Goal: Task Accomplishment & Management: Manage account settings

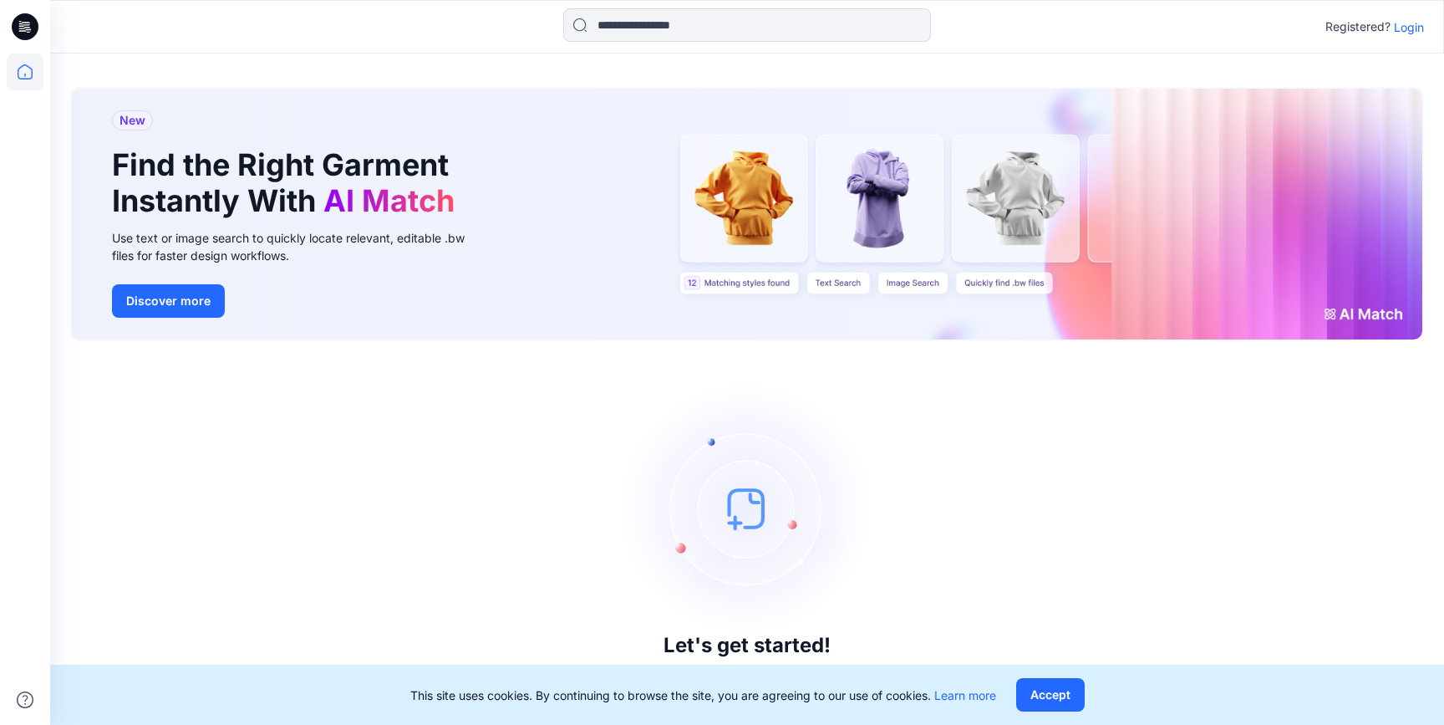
click at [1416, 30] on p "Login" at bounding box center [1409, 27] width 30 height 18
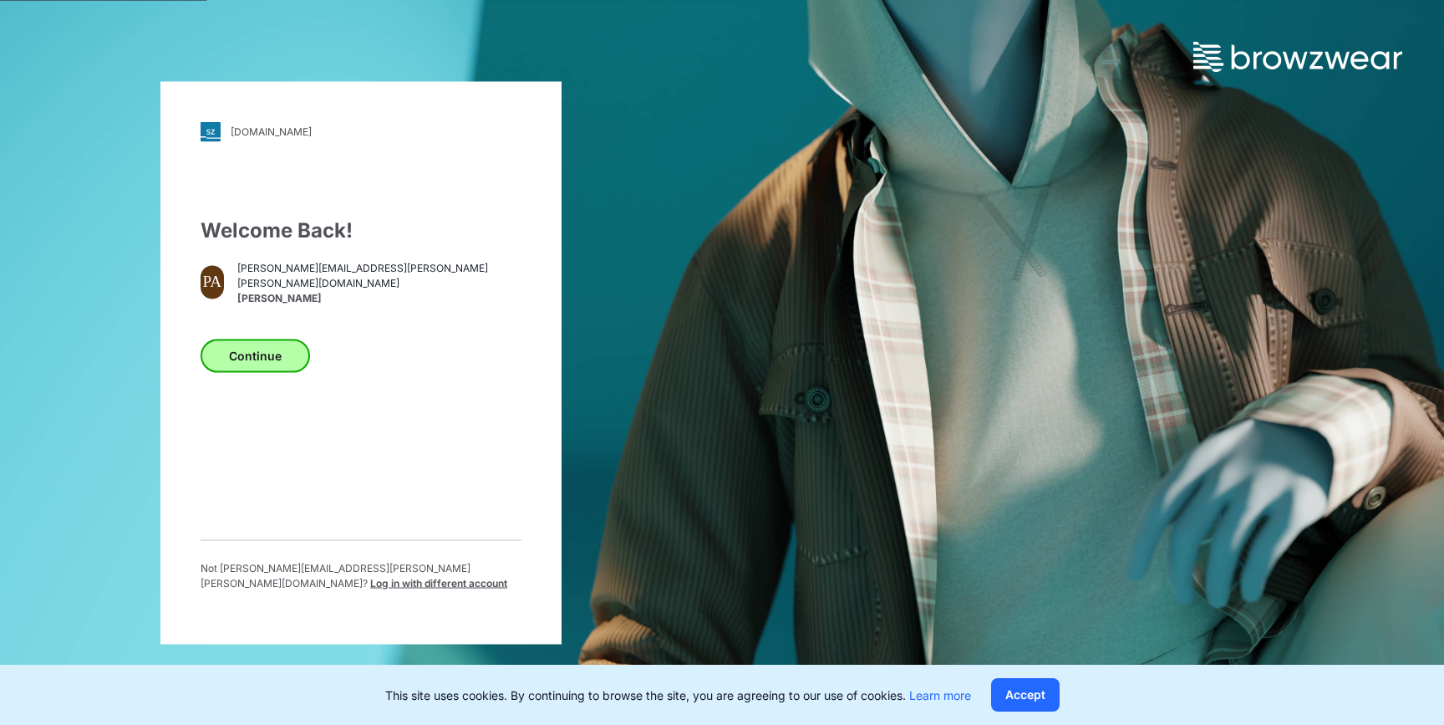
click at [260, 358] on button "Continue" at bounding box center [255, 354] width 109 height 33
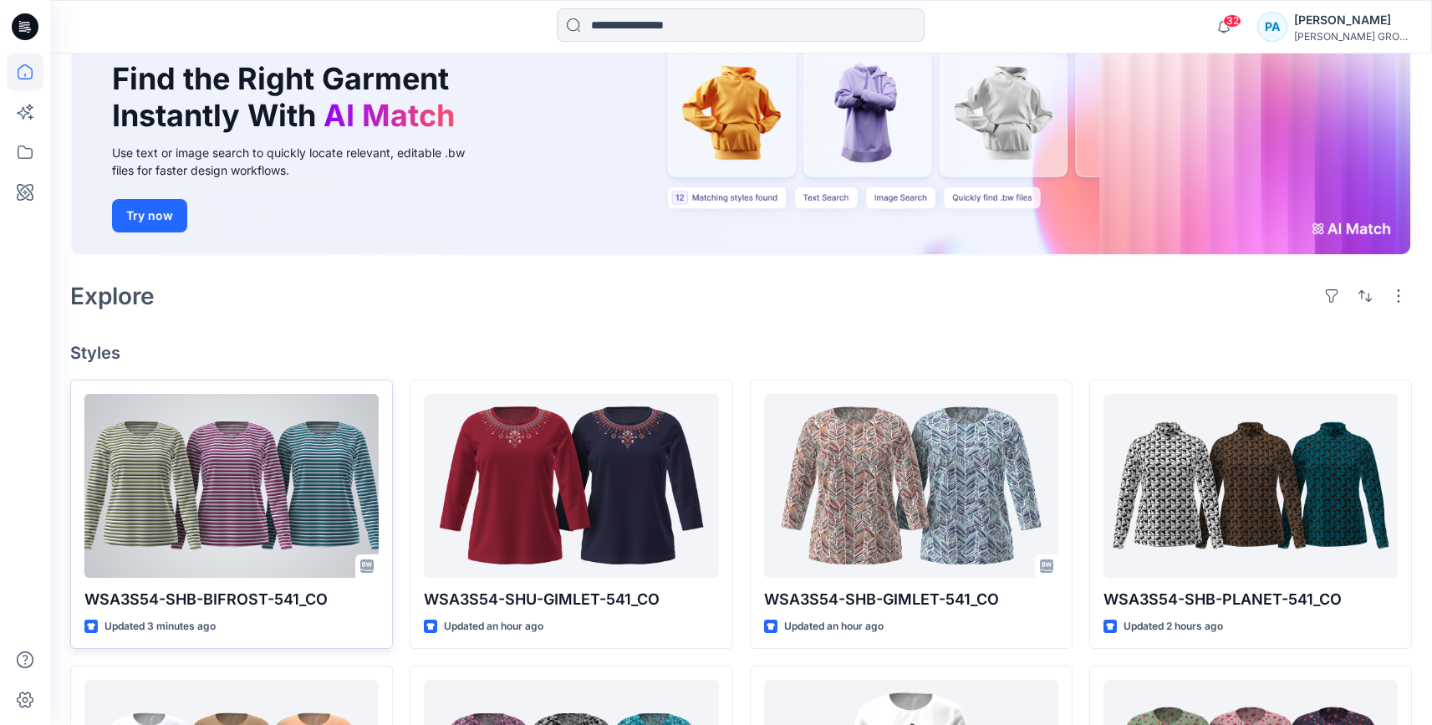
scroll to position [214, 0]
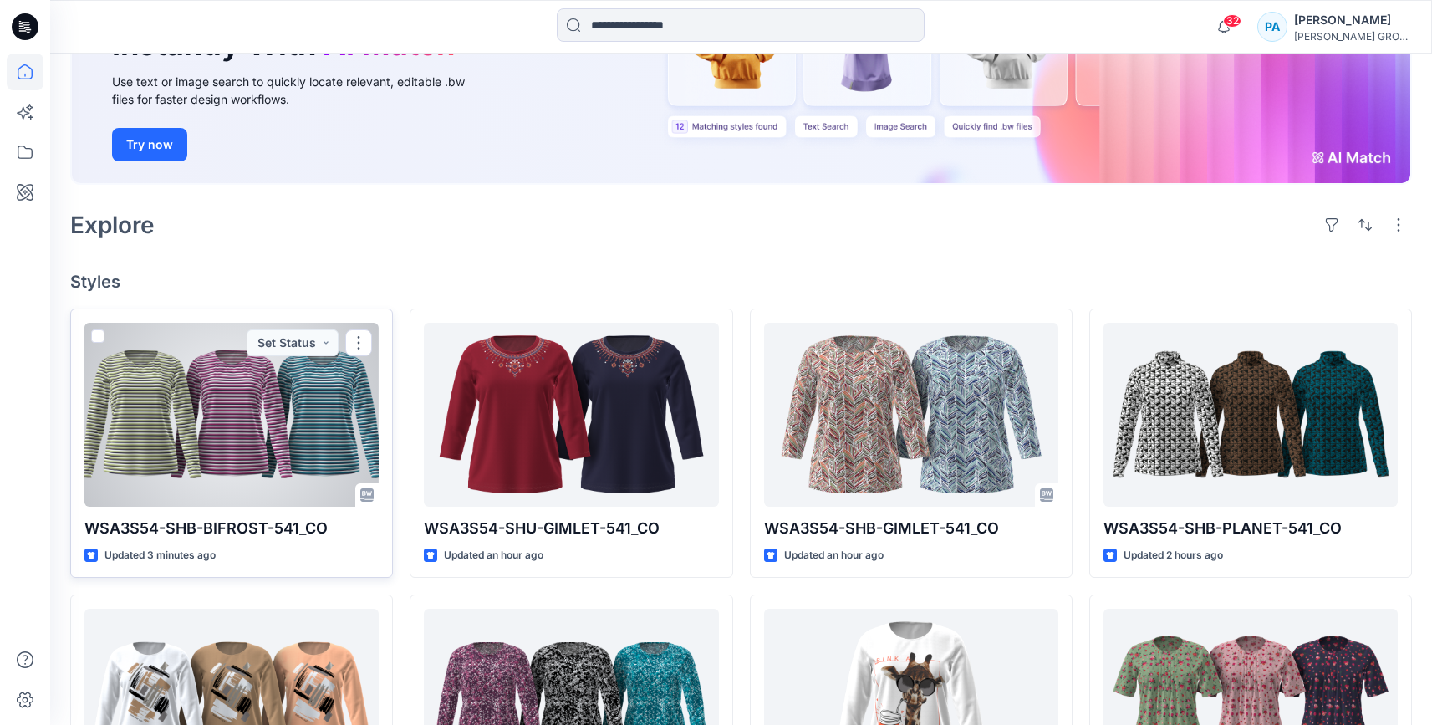
click at [263, 464] on div at bounding box center [231, 415] width 294 height 184
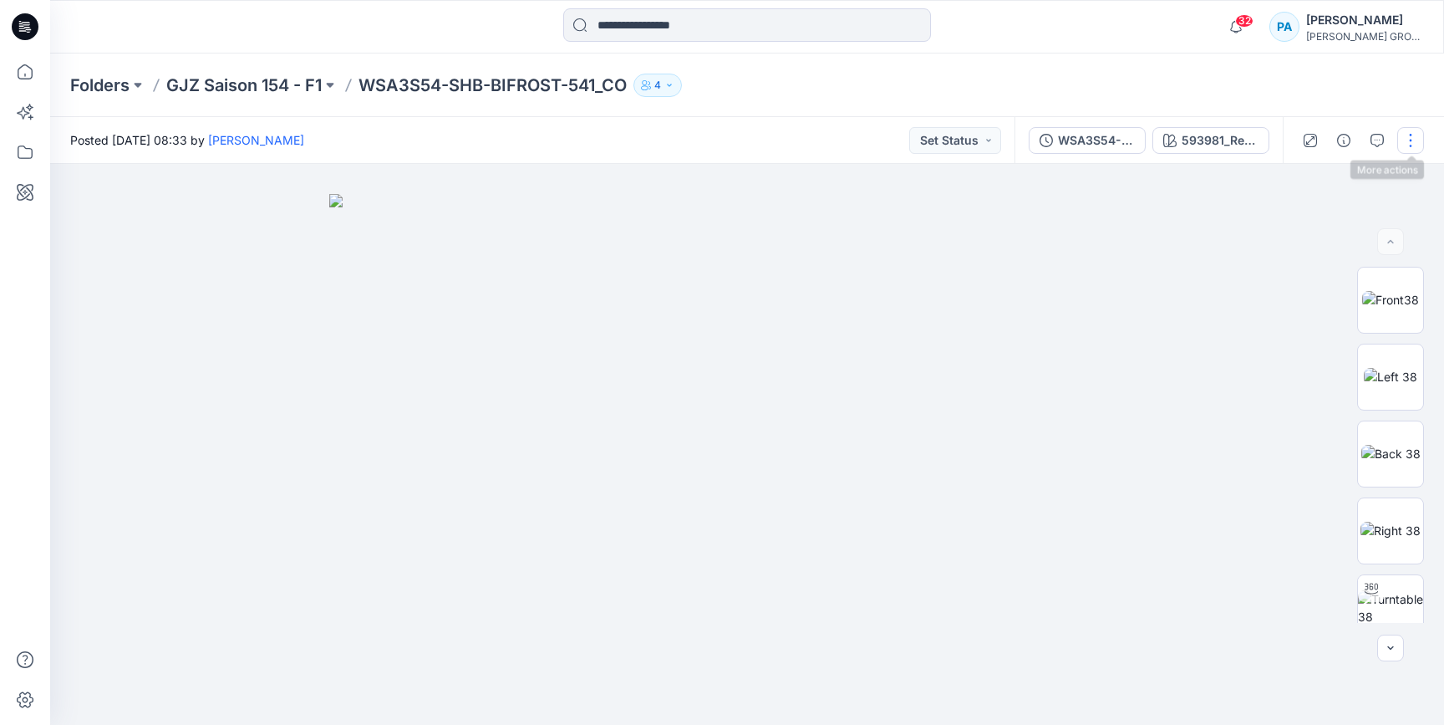
click at [1421, 138] on button "button" at bounding box center [1410, 140] width 27 height 27
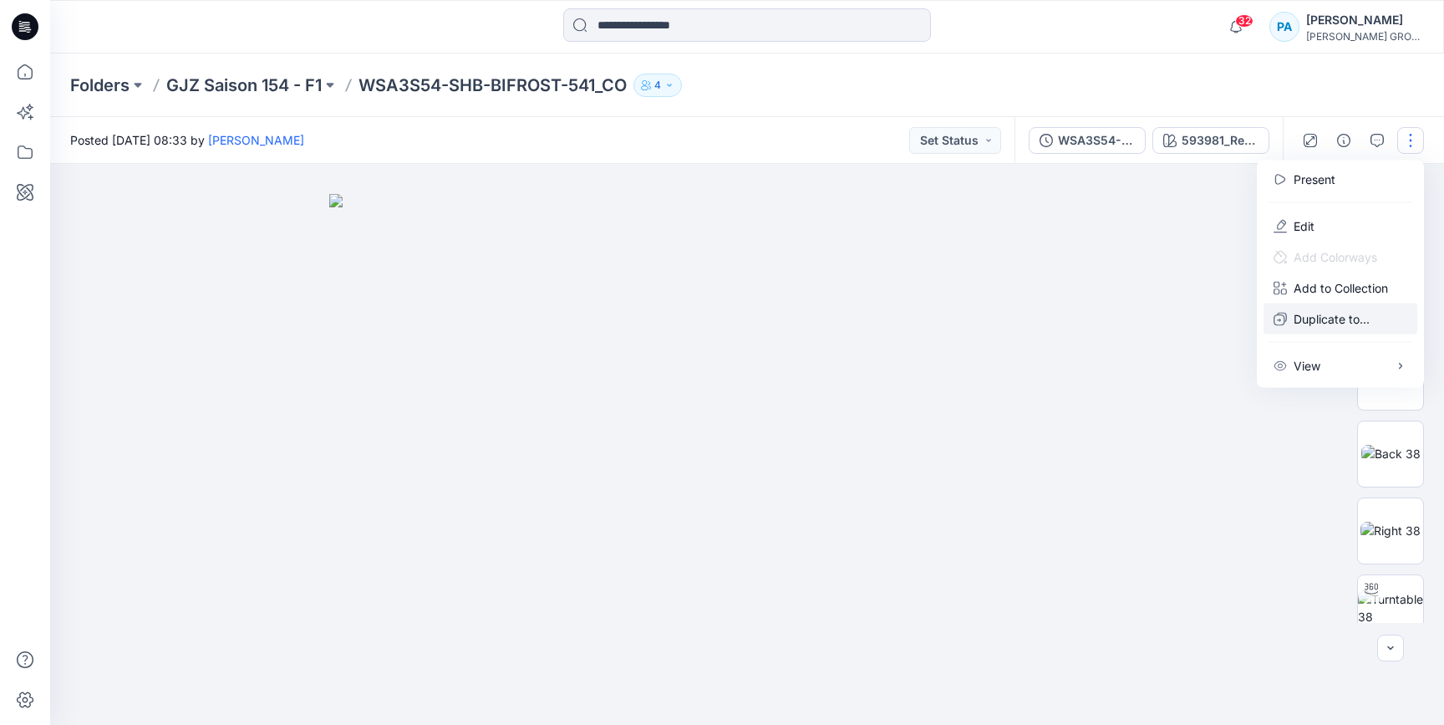
click at [1330, 325] on p "Duplicate to..." at bounding box center [1332, 319] width 76 height 18
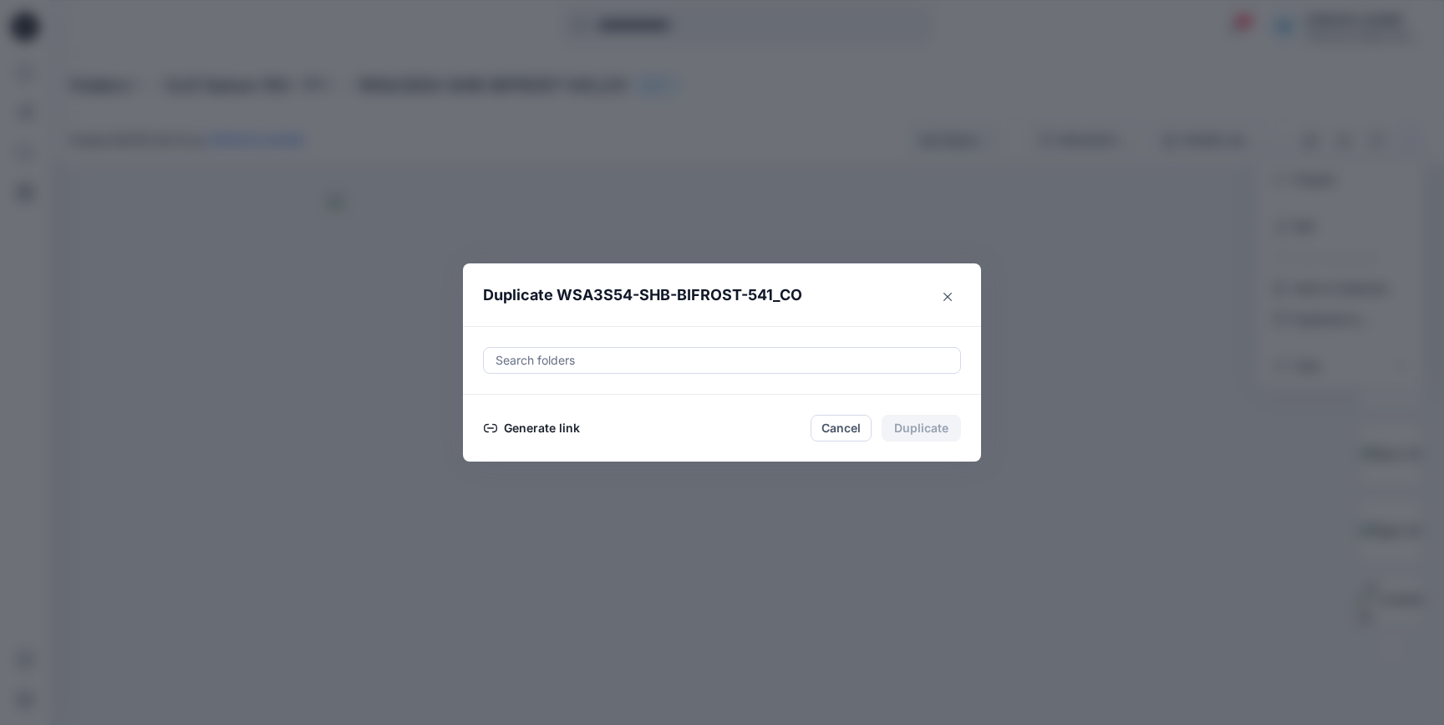
click at [506, 429] on button "Generate link" at bounding box center [532, 428] width 98 height 20
click at [516, 428] on button "Copy link" at bounding box center [521, 428] width 76 height 20
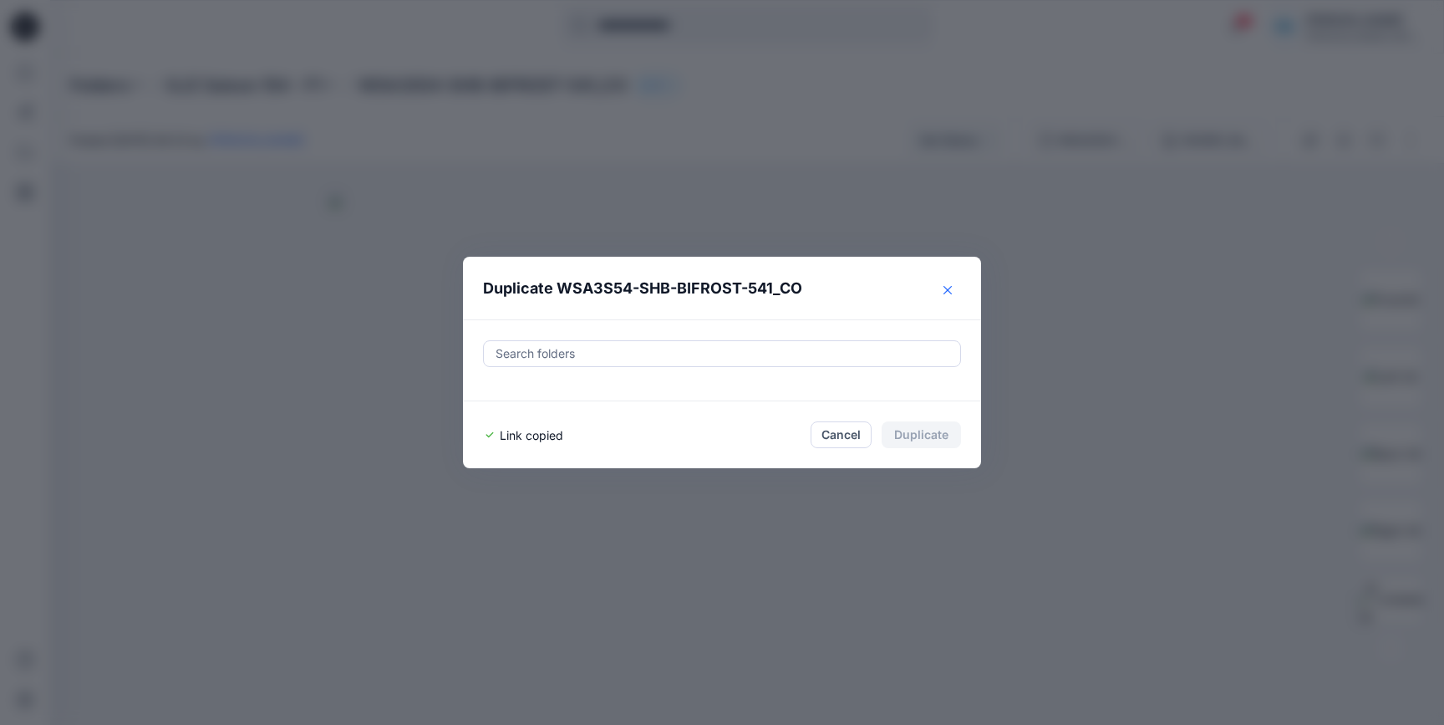
click at [948, 290] on icon "Close" at bounding box center [947, 289] width 8 height 8
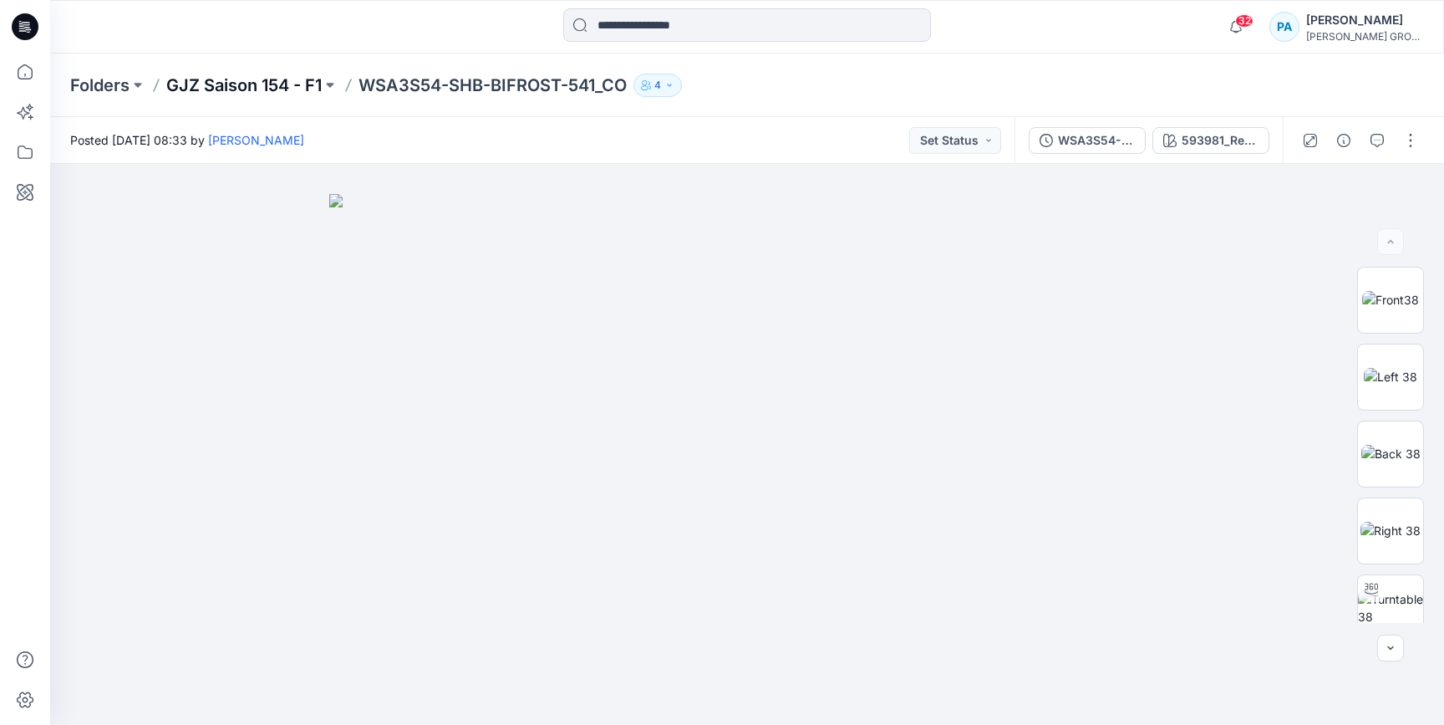
click at [250, 89] on p "GJZ Saison 154 - F1" at bounding box center [243, 85] width 155 height 23
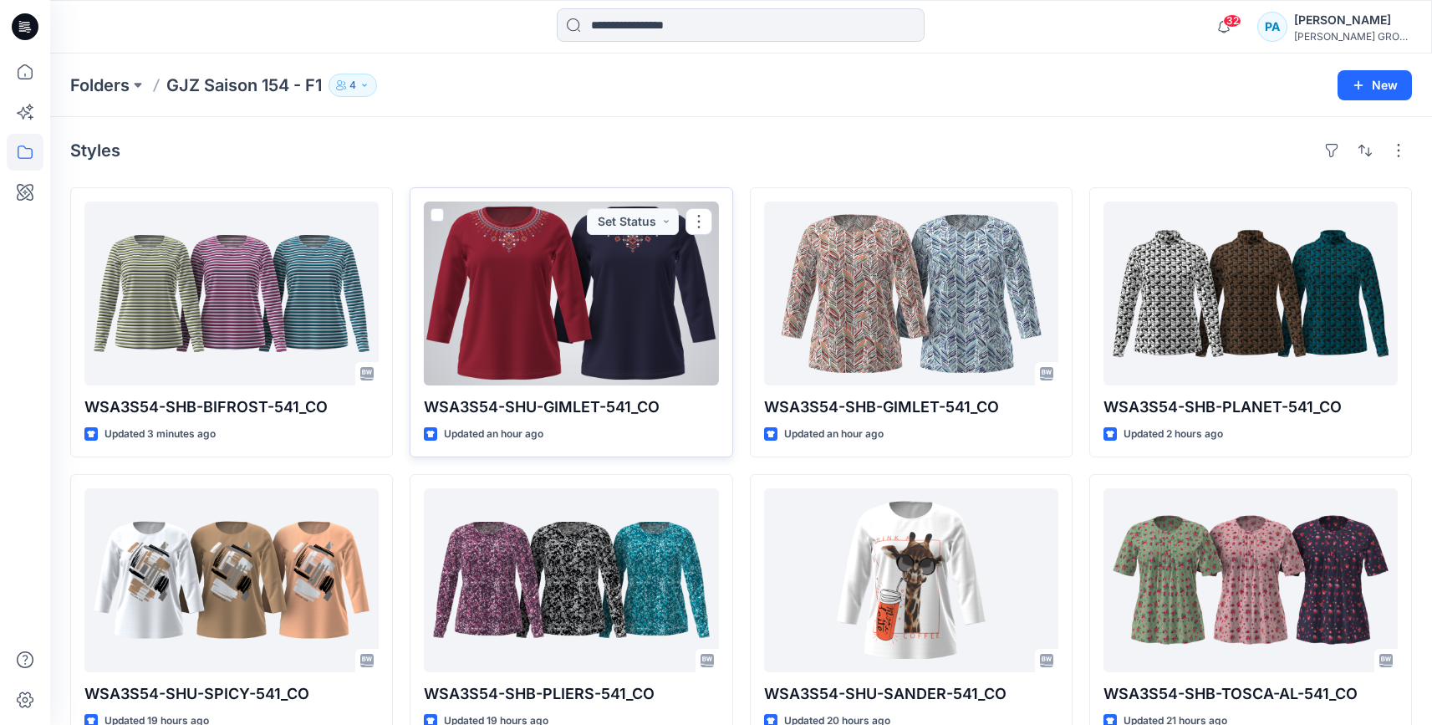
click at [494, 348] on div at bounding box center [571, 293] width 294 height 184
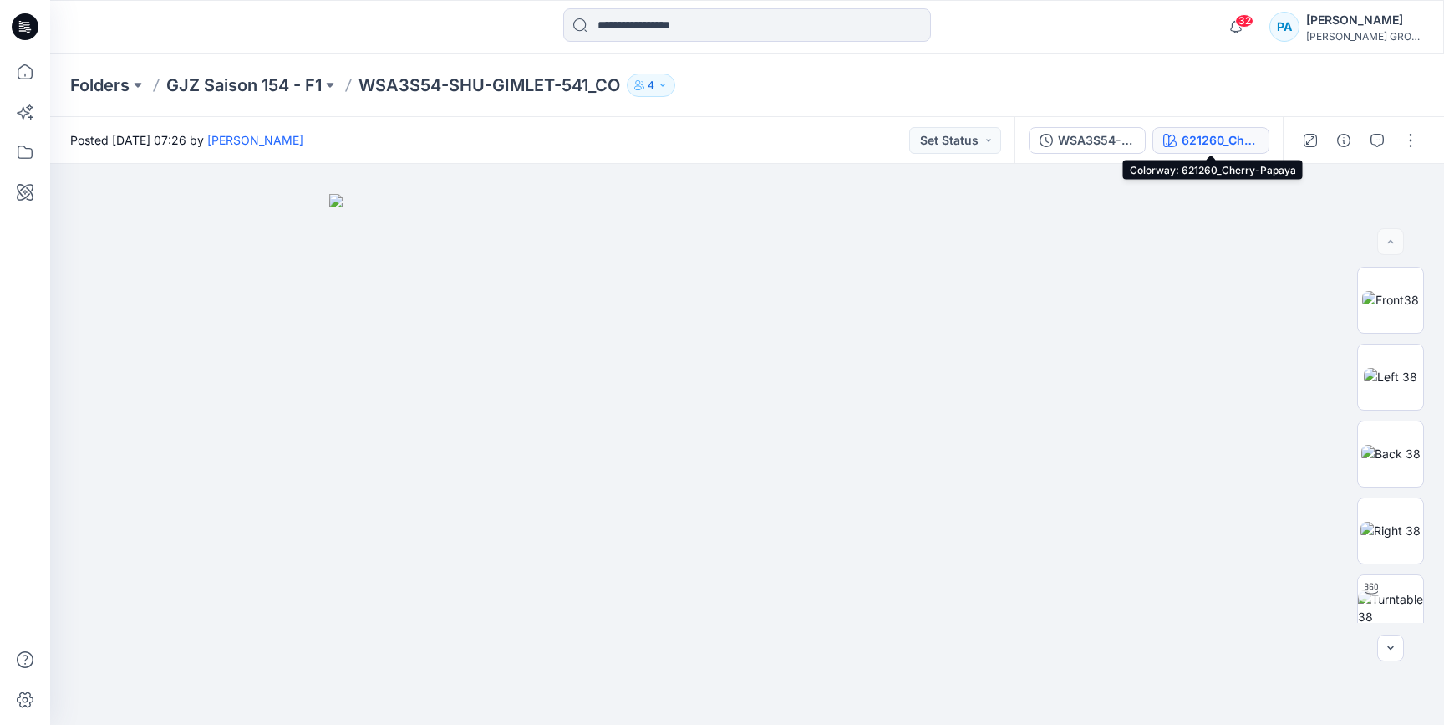
click at [1255, 138] on div "621260_Cherry-Papaya" at bounding box center [1220, 140] width 77 height 18
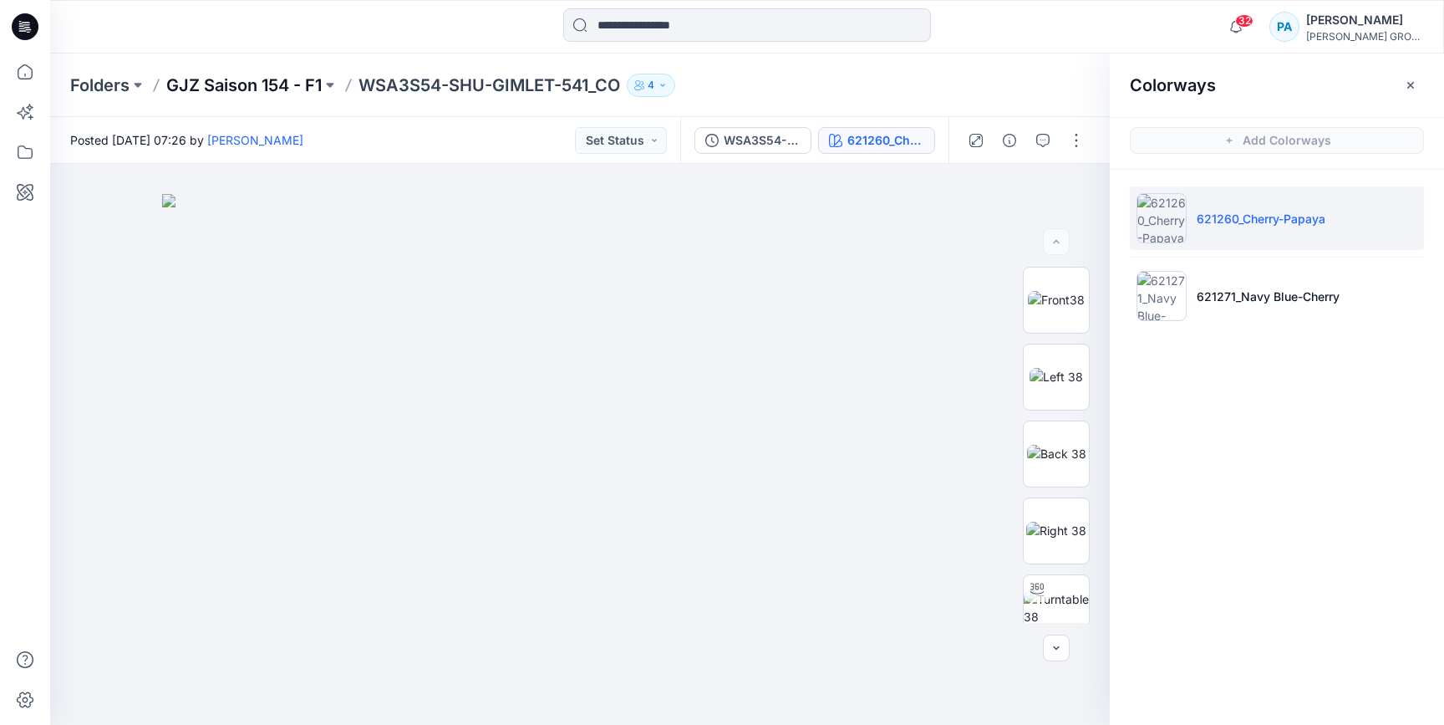
click at [260, 83] on p "GJZ Saison 154 - F1" at bounding box center [243, 85] width 155 height 23
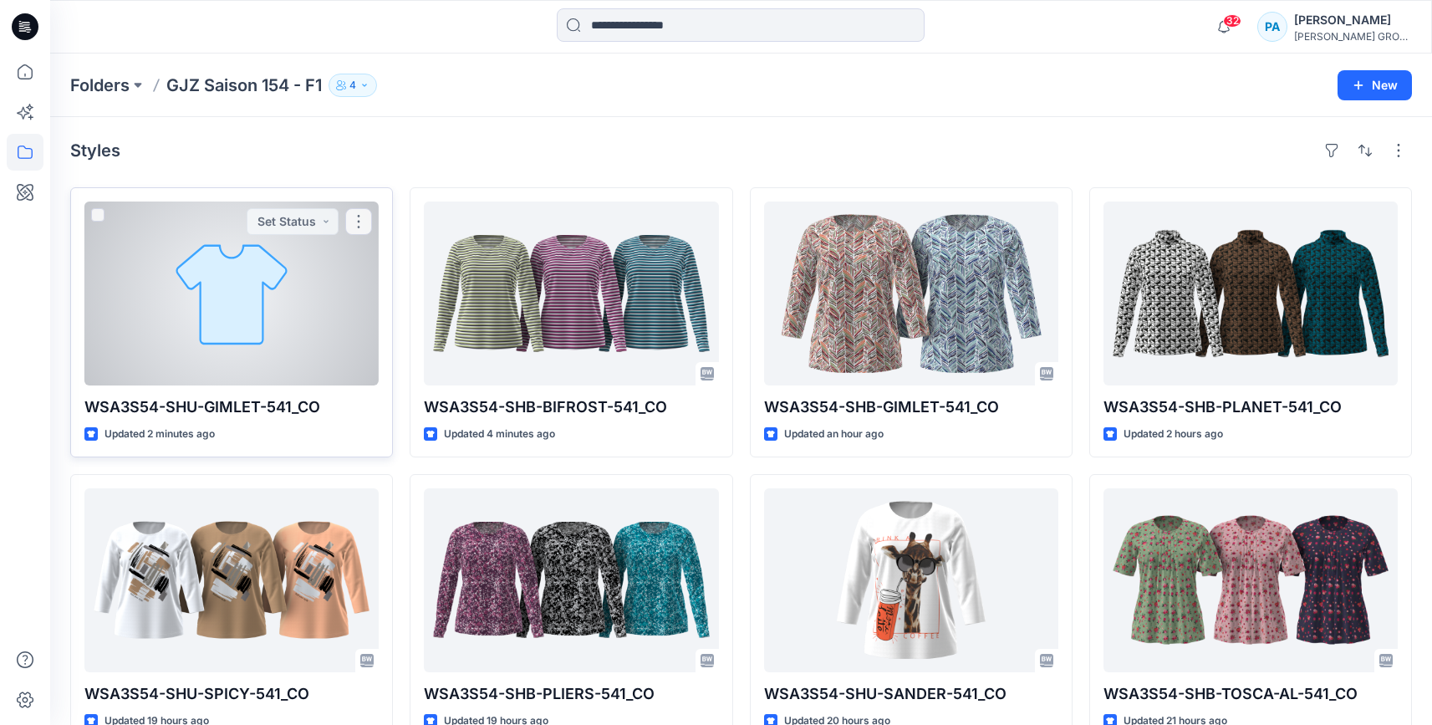
click at [267, 297] on div at bounding box center [231, 293] width 294 height 184
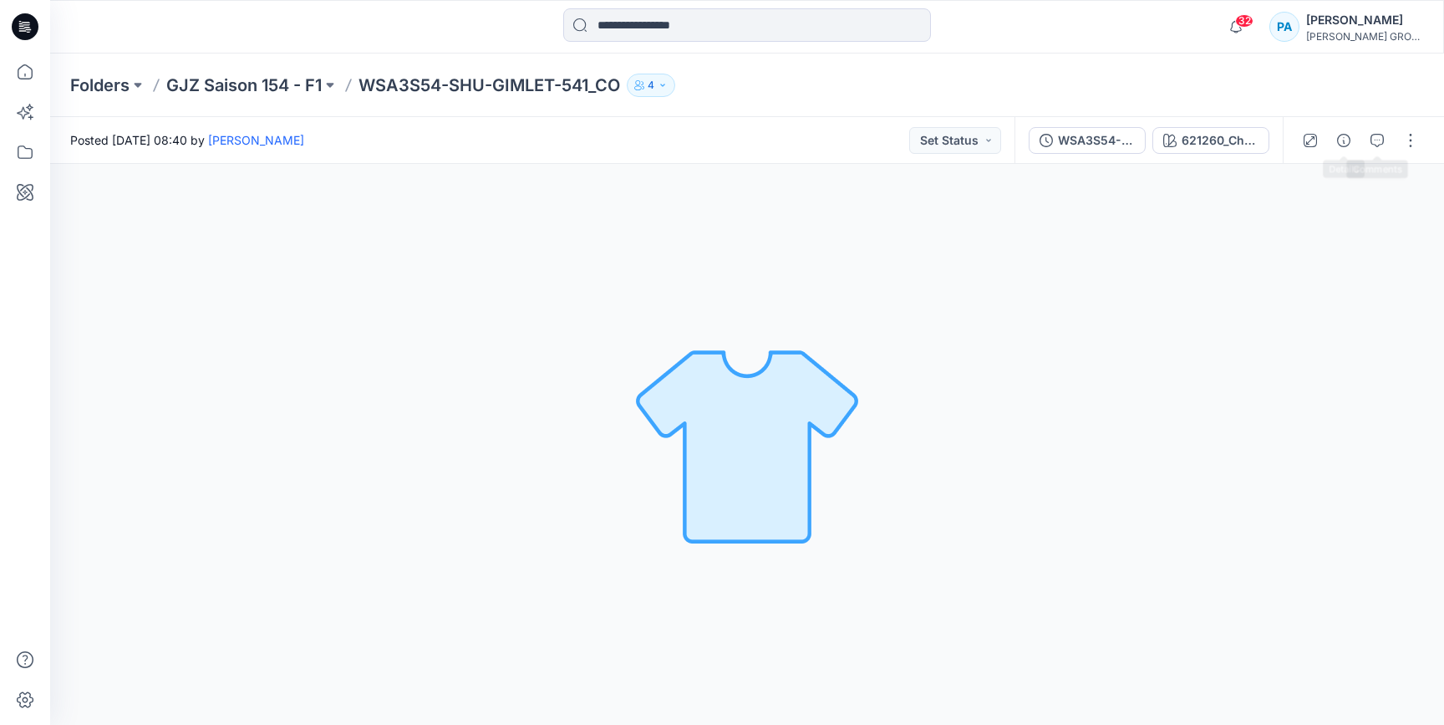
click at [1427, 144] on div at bounding box center [1360, 140] width 155 height 47
click at [1421, 143] on button "button" at bounding box center [1410, 140] width 27 height 27
click at [1340, 327] on p "Duplicate to..." at bounding box center [1332, 319] width 76 height 18
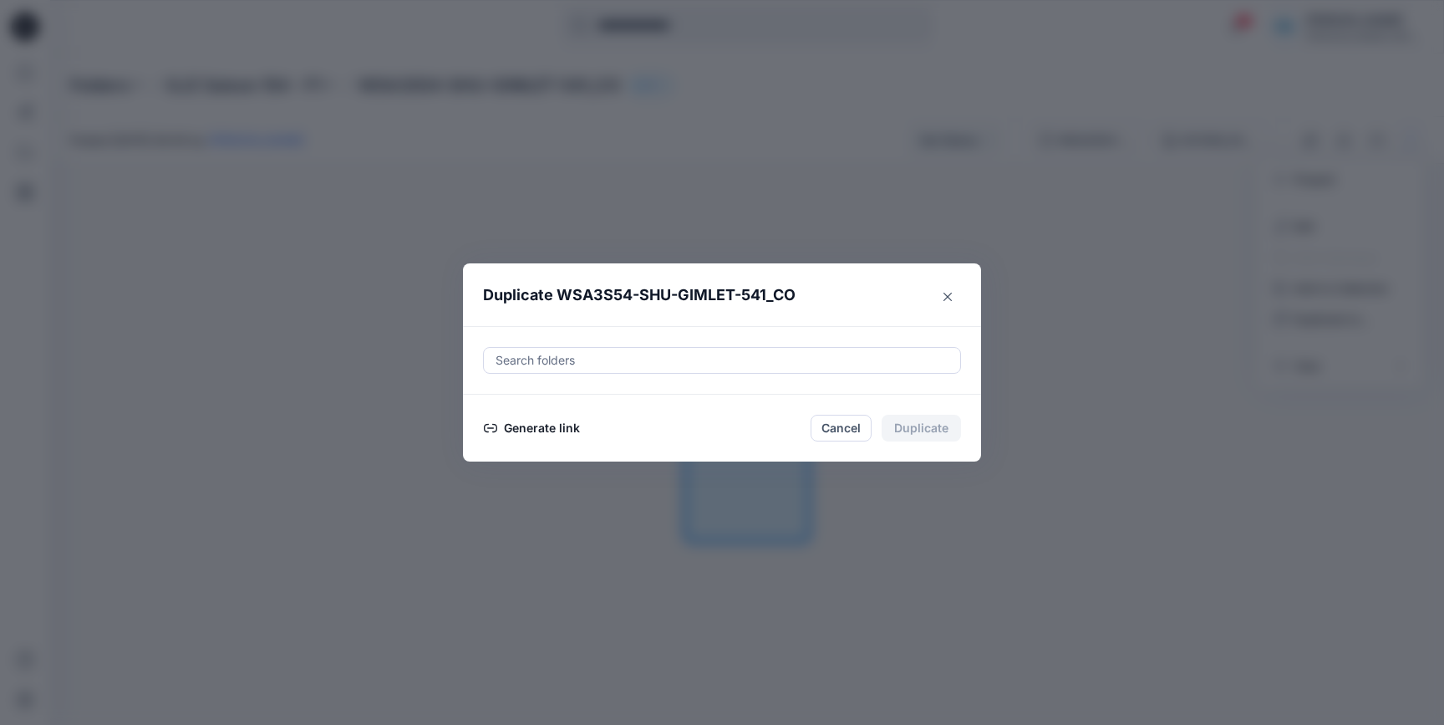
click at [557, 434] on button "Generate link" at bounding box center [532, 428] width 98 height 20
click at [545, 433] on button "Copy link" at bounding box center [521, 428] width 76 height 20
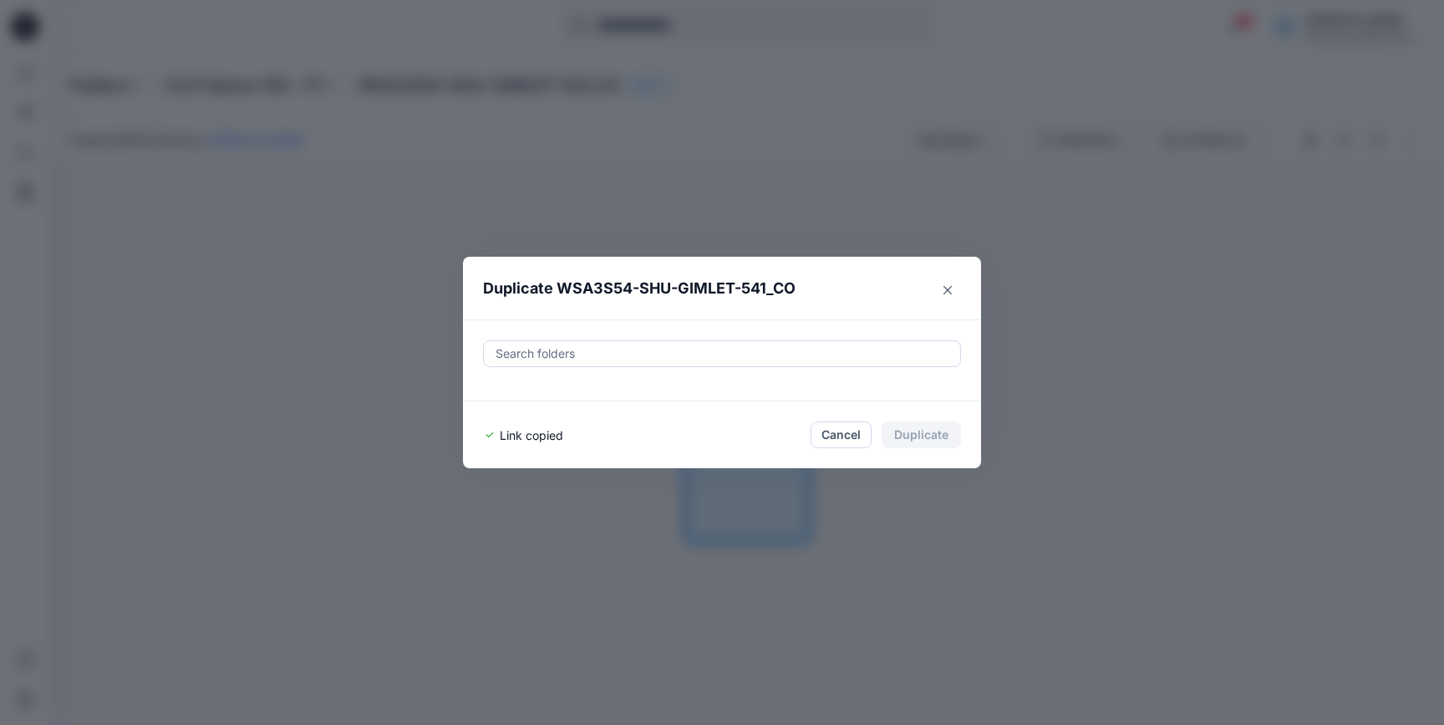
click at [958, 284] on button "Close" at bounding box center [947, 290] width 27 height 27
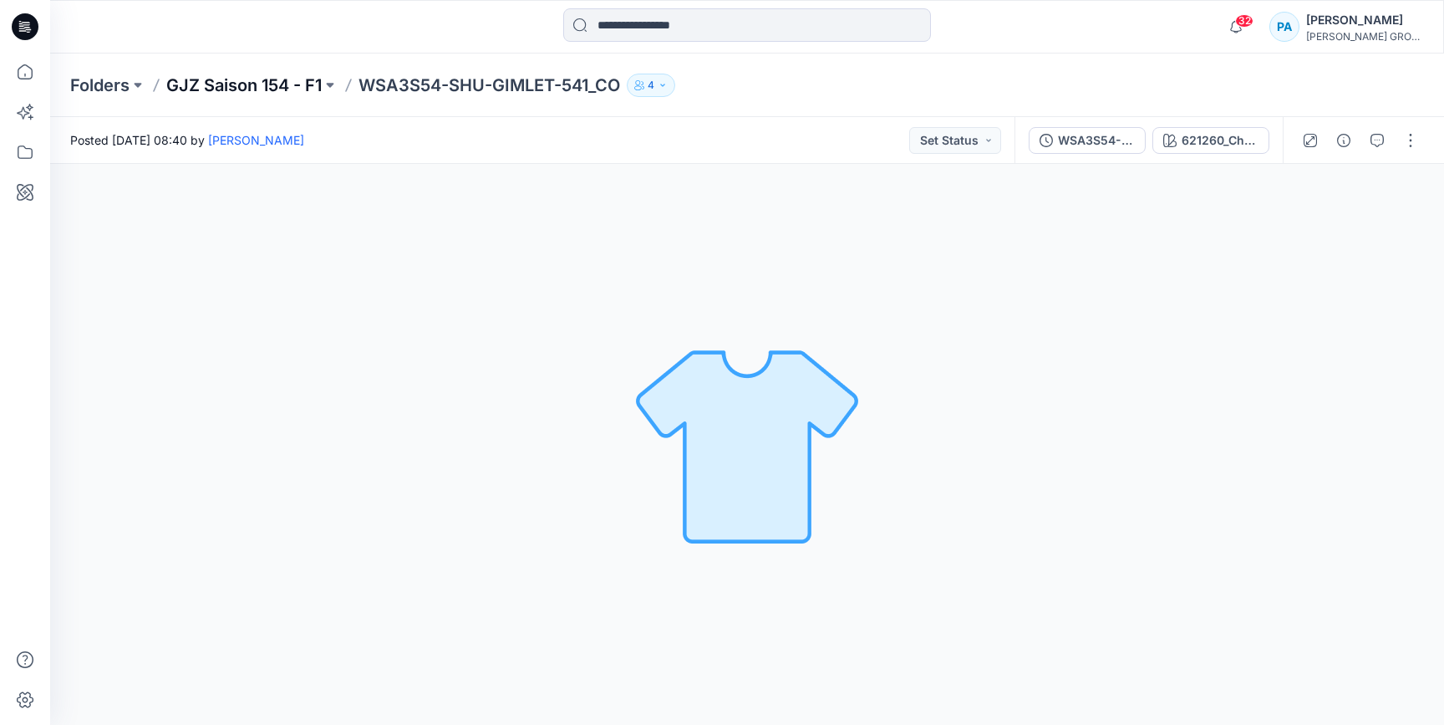
click at [242, 89] on p "GJZ Saison 154 - F1" at bounding box center [243, 85] width 155 height 23
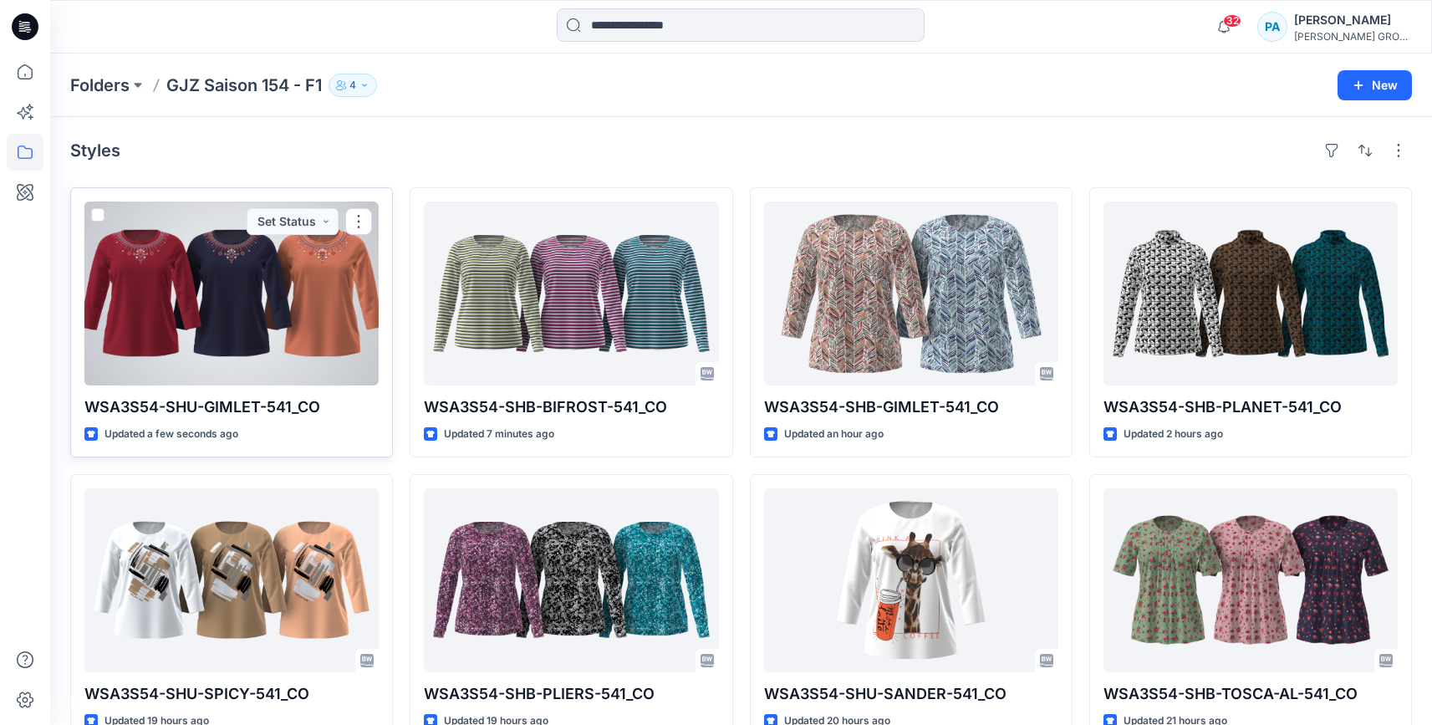
click at [270, 288] on div at bounding box center [231, 293] width 294 height 184
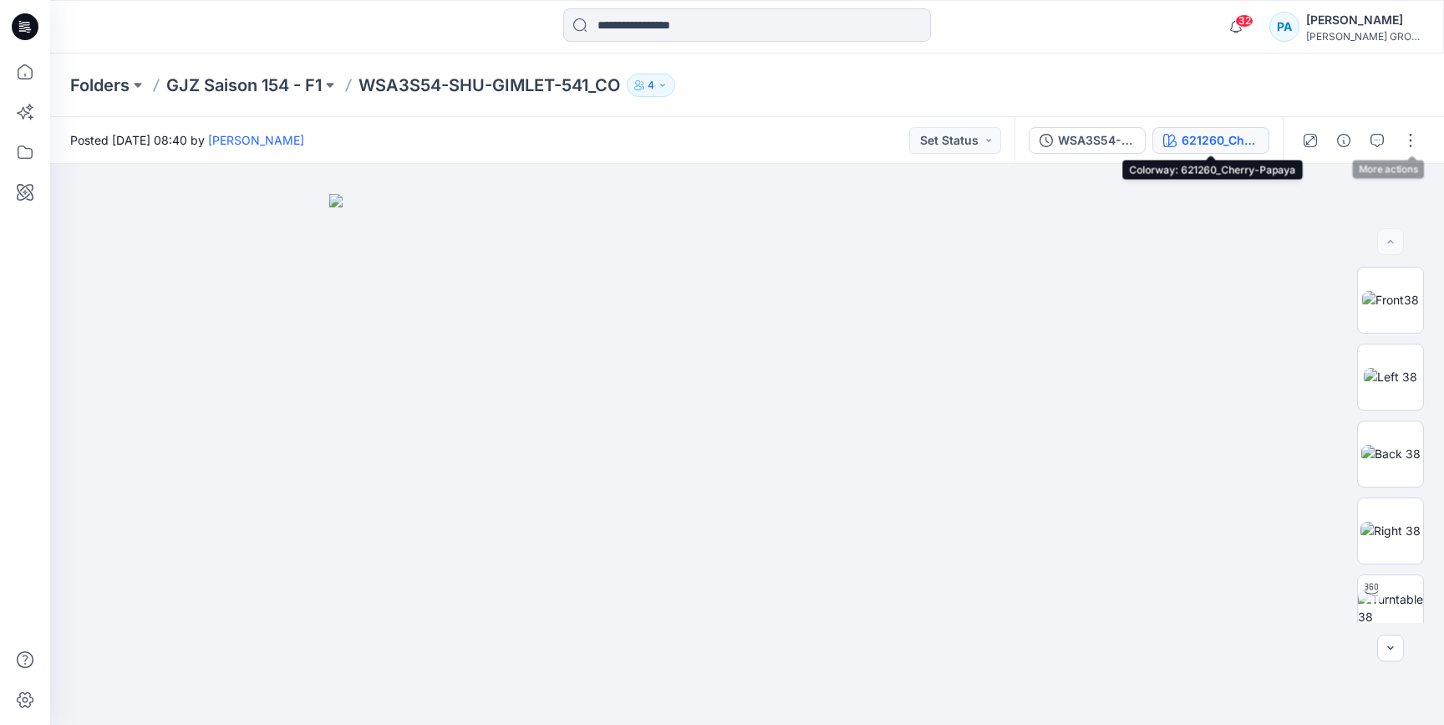
click at [1249, 140] on div "621260_Cherry-Papaya" at bounding box center [1220, 140] width 77 height 18
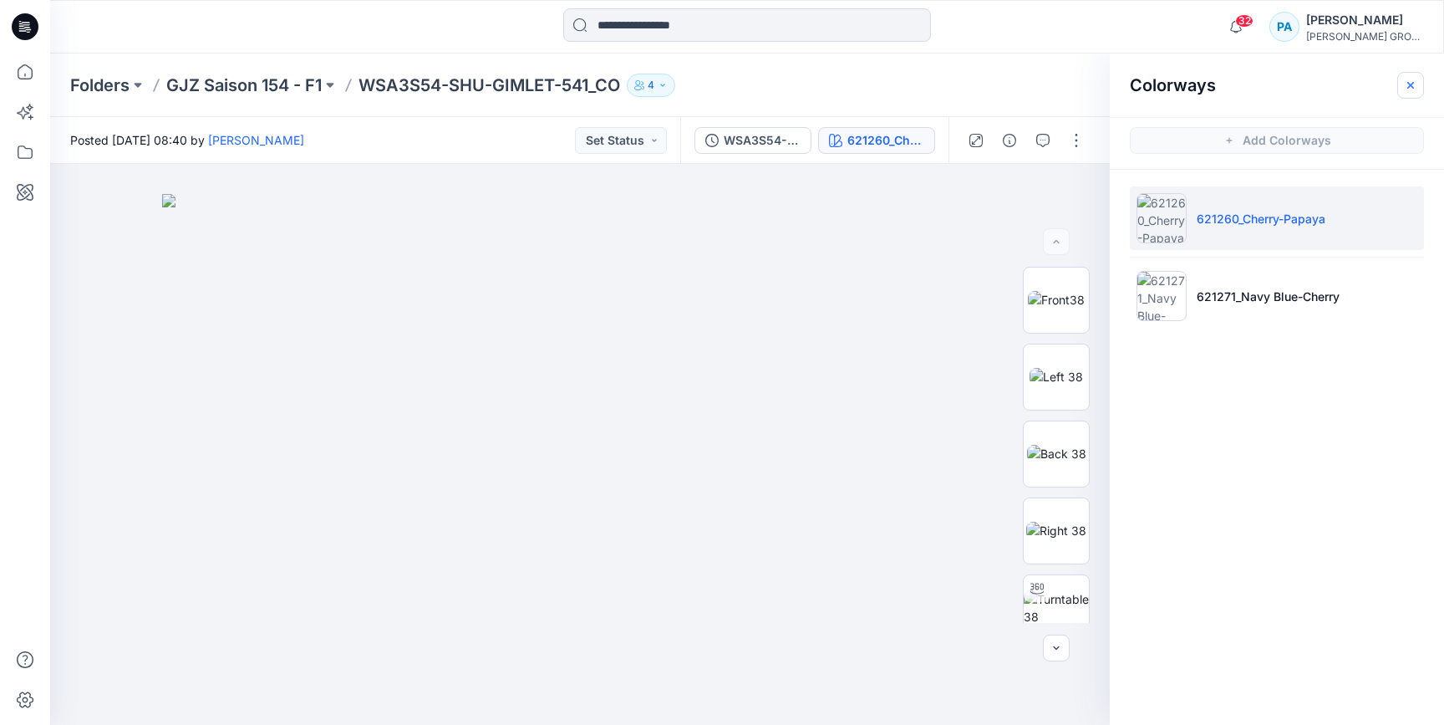
click at [1411, 94] on button "button" at bounding box center [1410, 85] width 27 height 27
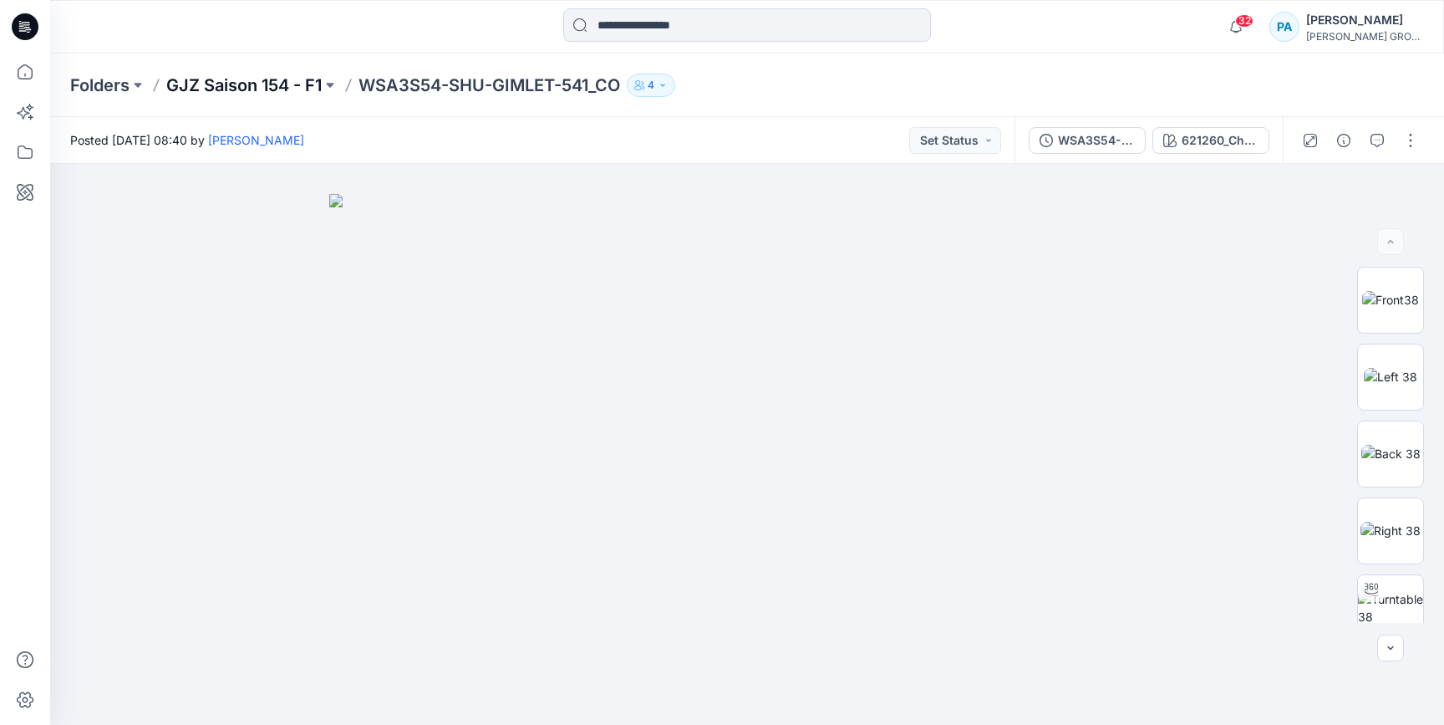
click at [277, 91] on p "GJZ Saison 154 - F1" at bounding box center [243, 85] width 155 height 23
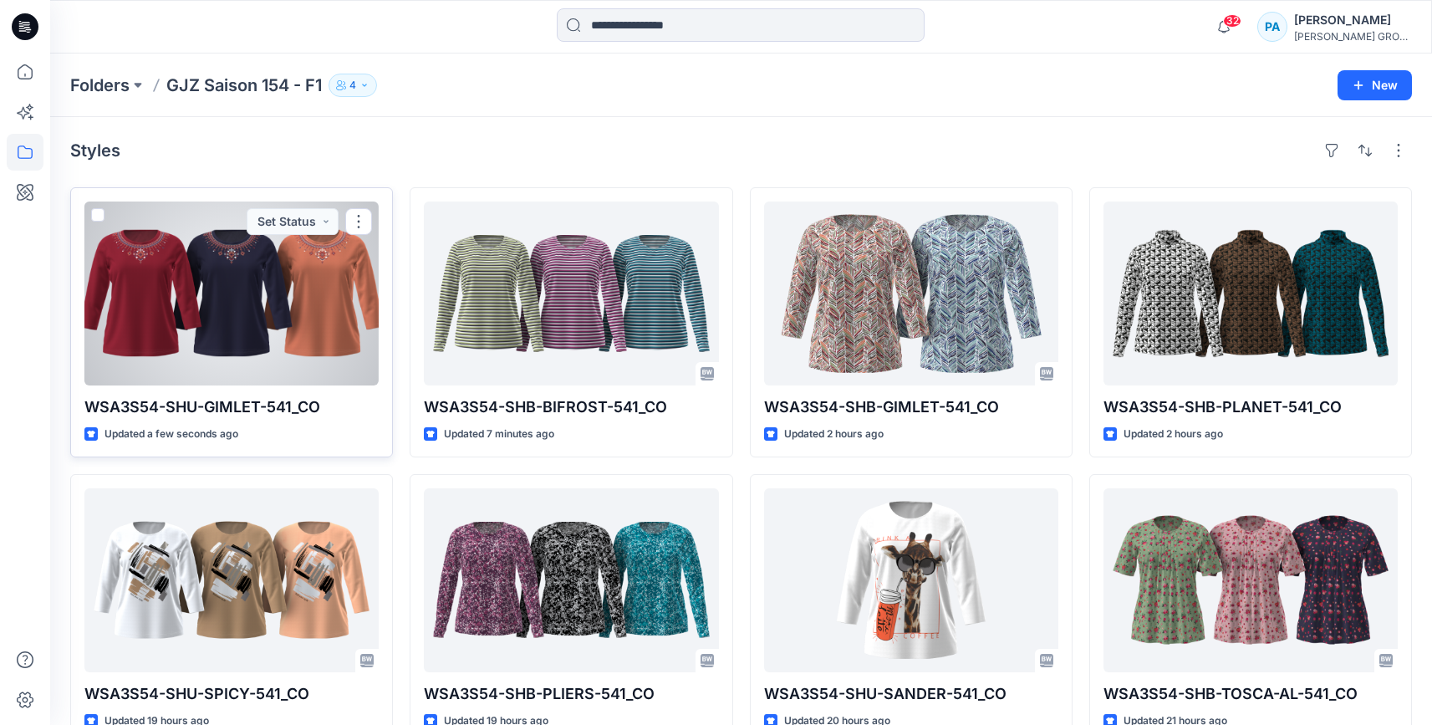
click at [240, 336] on div at bounding box center [231, 293] width 294 height 184
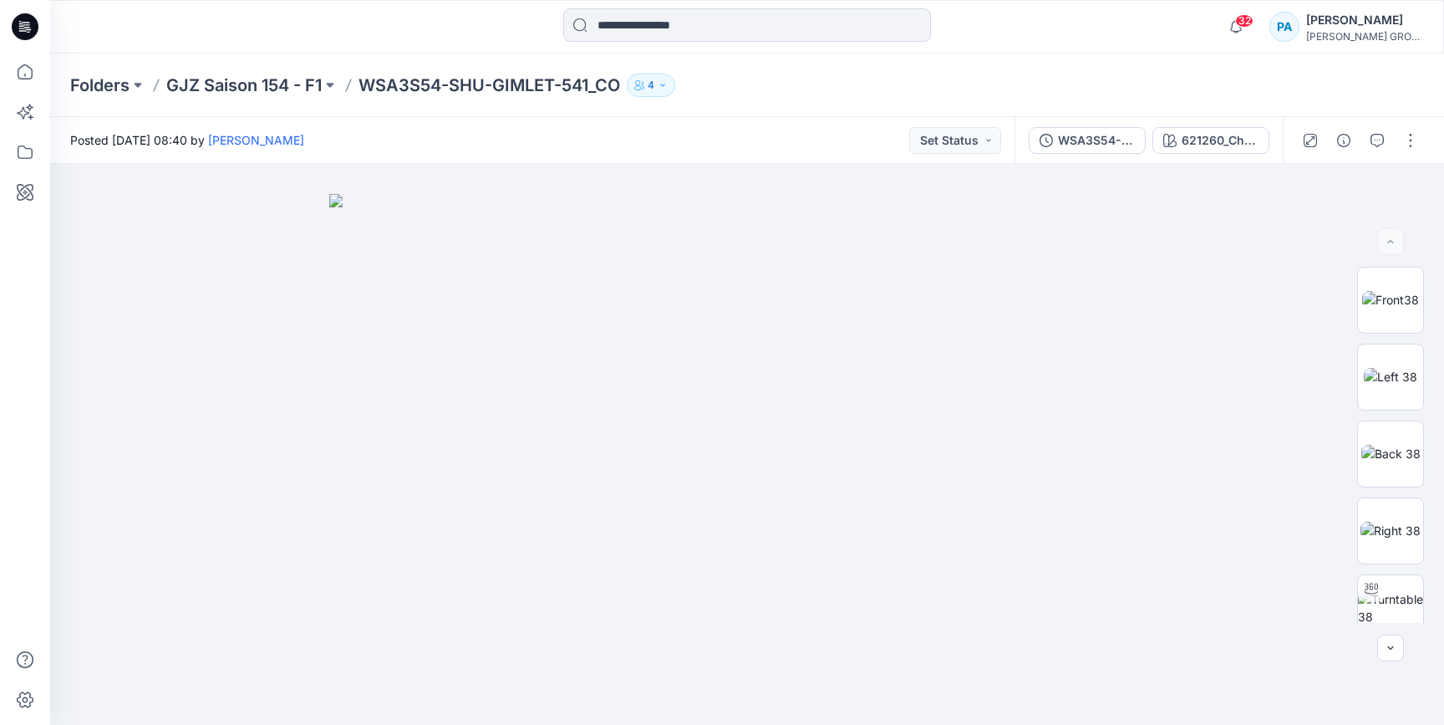
click at [287, 71] on div "Folders GJZ Saison 154 - F1 WSA3S54-SHU-GIMLET-541_CO 4" at bounding box center [747, 85] width 1394 height 64
click at [260, 92] on p "GJZ Saison 154 - F1" at bounding box center [243, 85] width 155 height 23
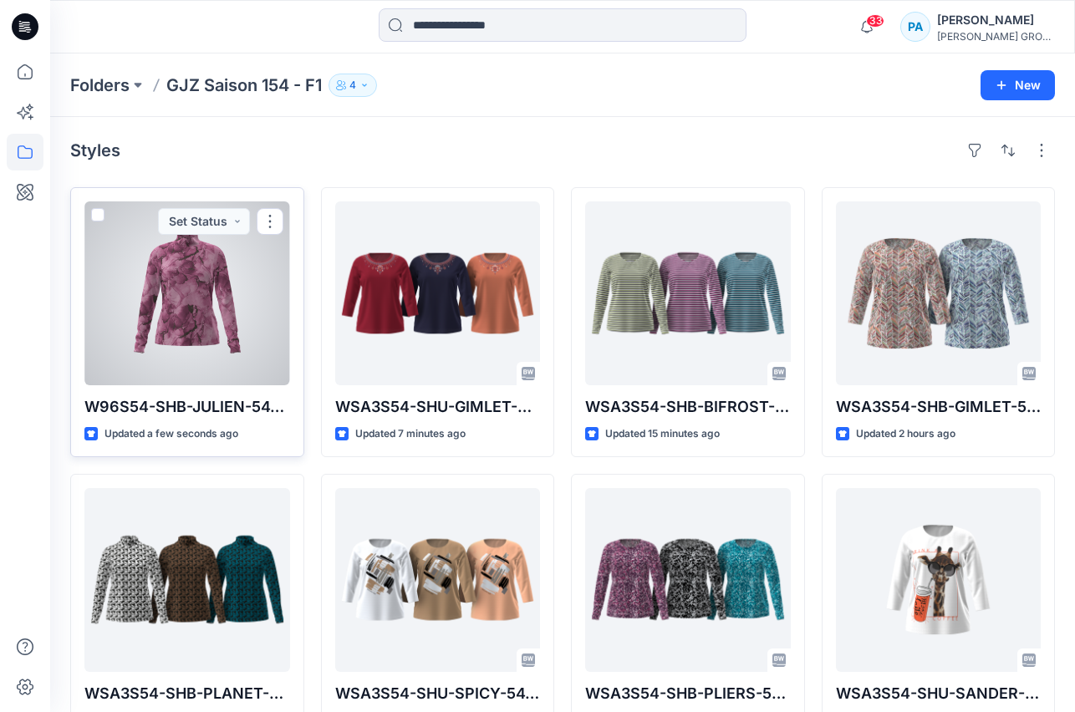
click at [239, 365] on div at bounding box center [187, 293] width 206 height 184
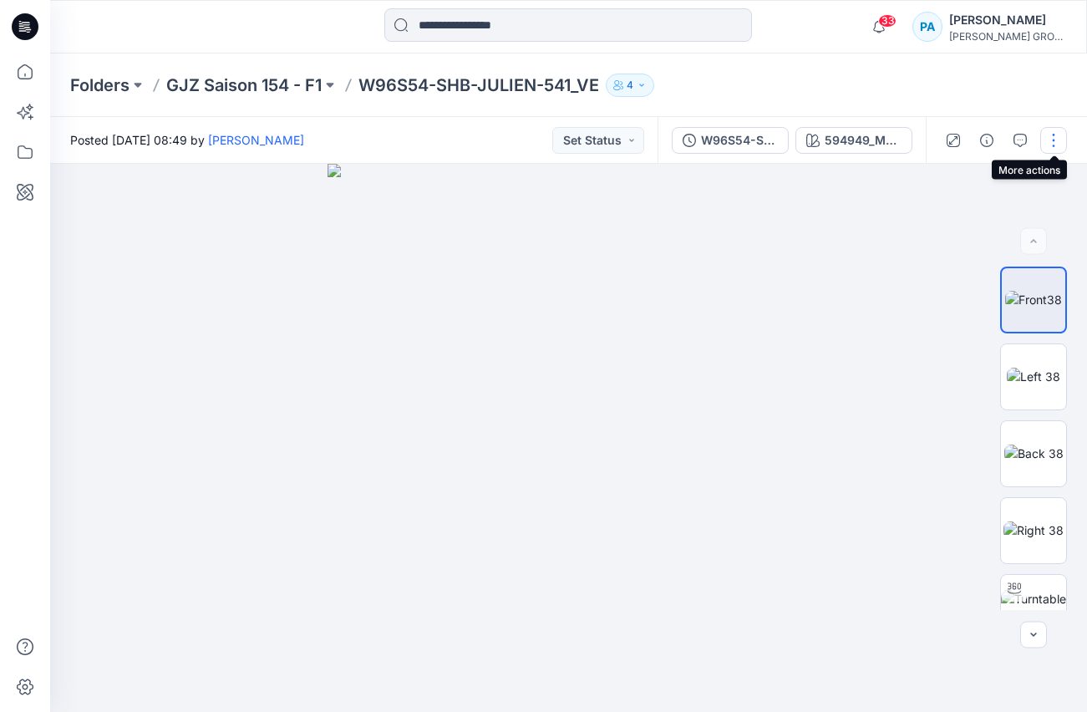
click at [1046, 148] on button "button" at bounding box center [1053, 140] width 27 height 27
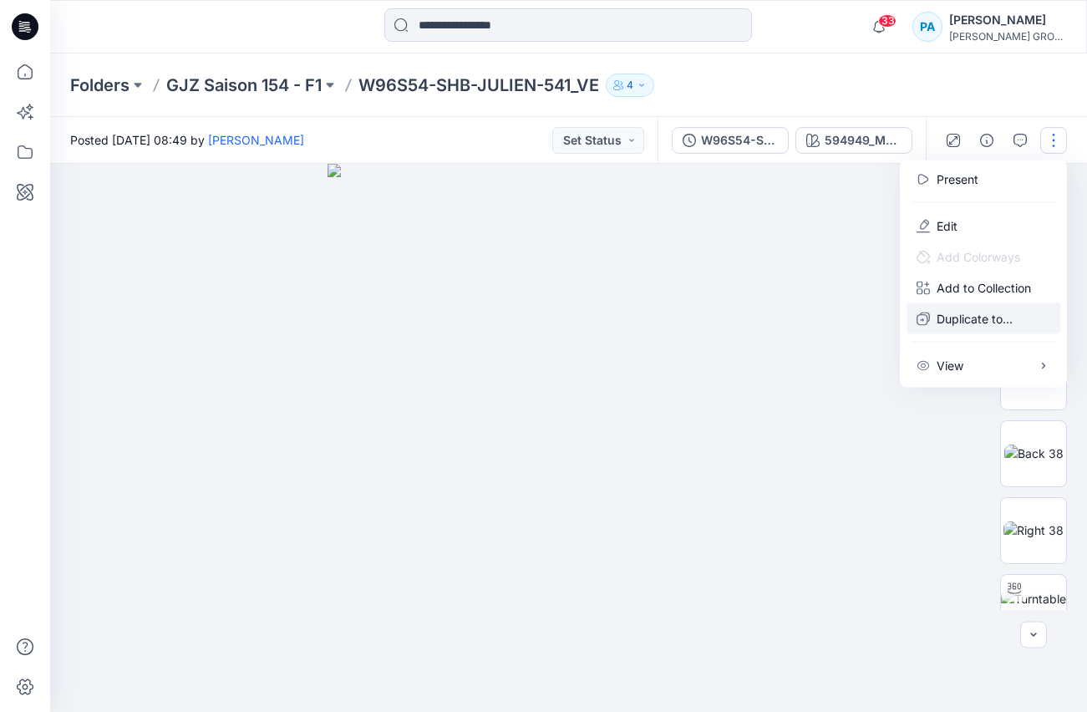
click at [978, 326] on p "Duplicate to..." at bounding box center [975, 319] width 76 height 18
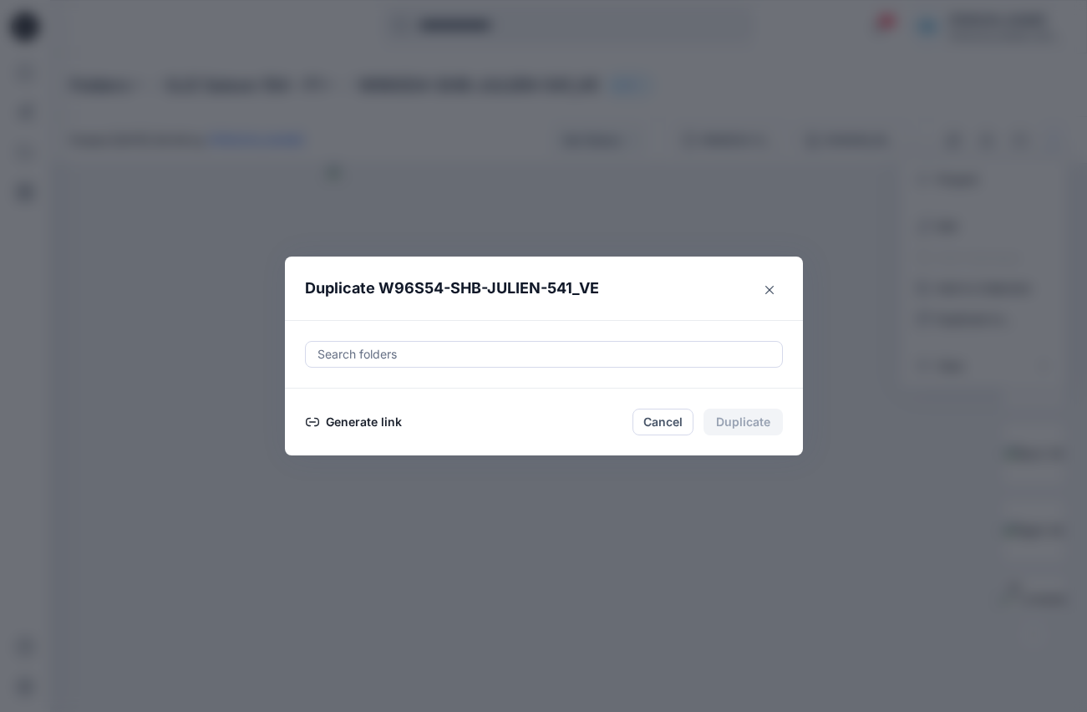
click at [379, 427] on button "Generate link" at bounding box center [354, 422] width 98 height 20
click at [325, 422] on button "Copy link" at bounding box center [343, 422] width 76 height 20
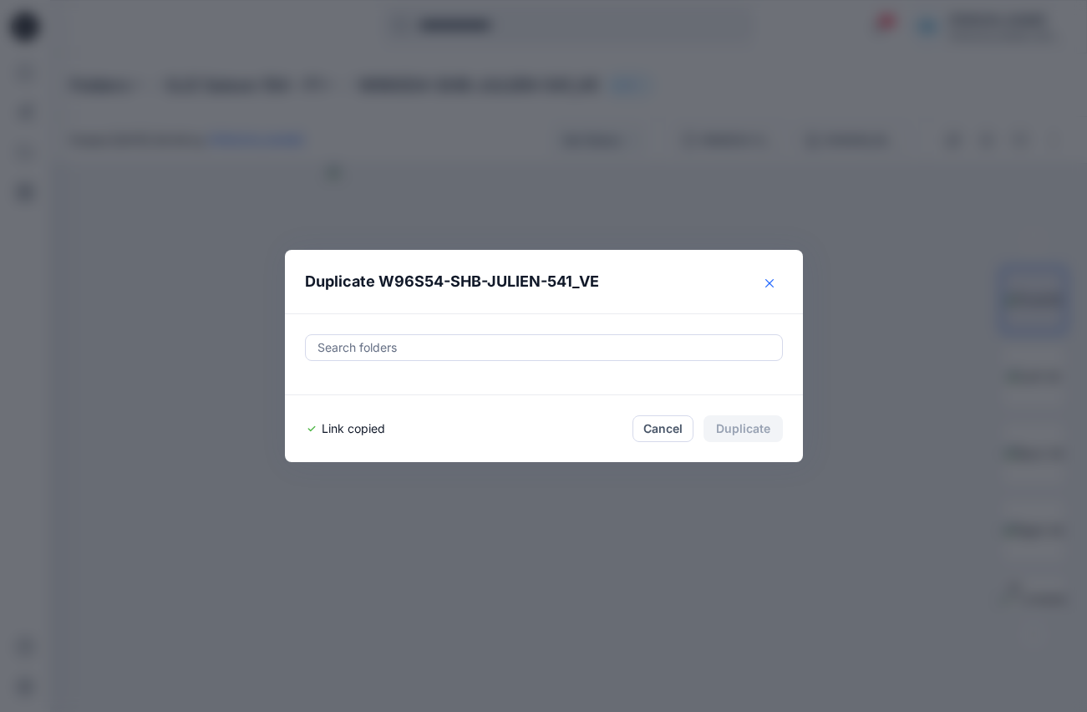
click at [768, 284] on icon "Close" at bounding box center [769, 283] width 8 height 8
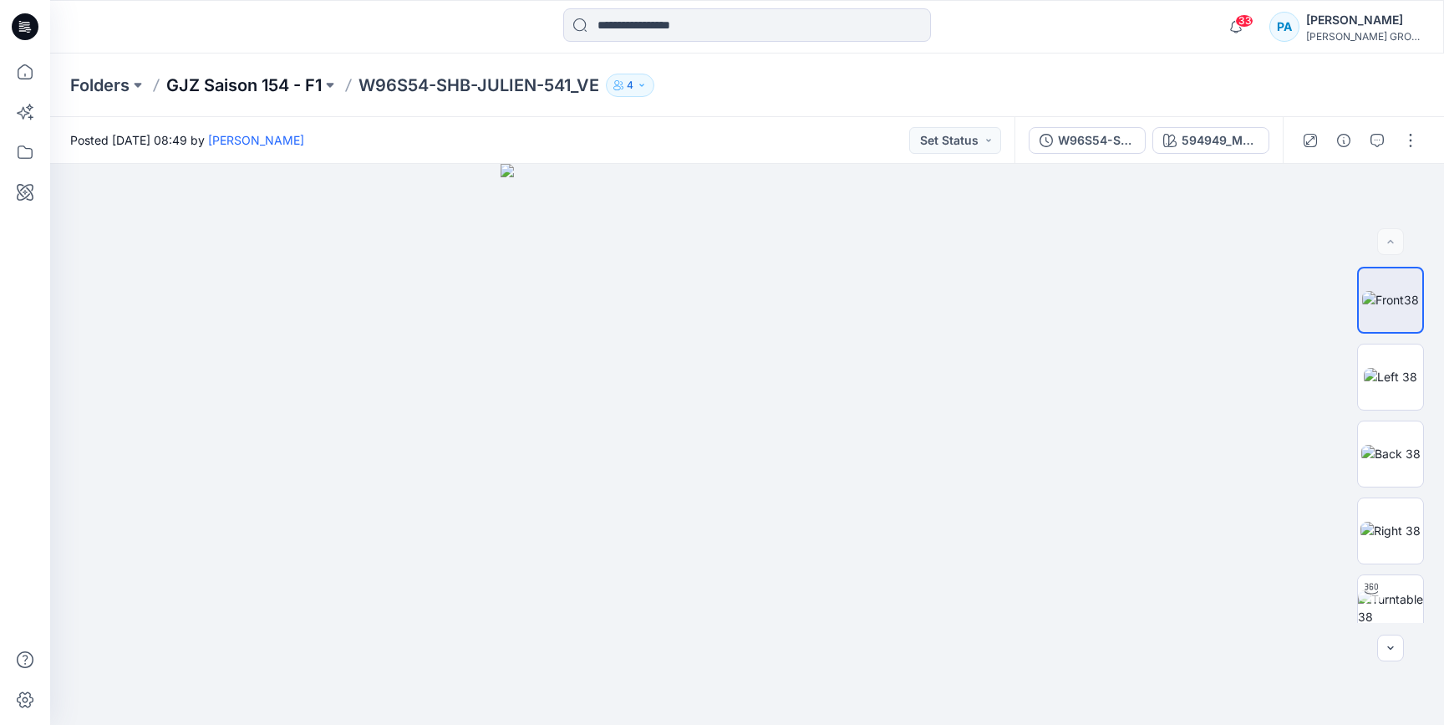
click at [285, 78] on p "GJZ Saison 154 - F1" at bounding box center [243, 85] width 155 height 23
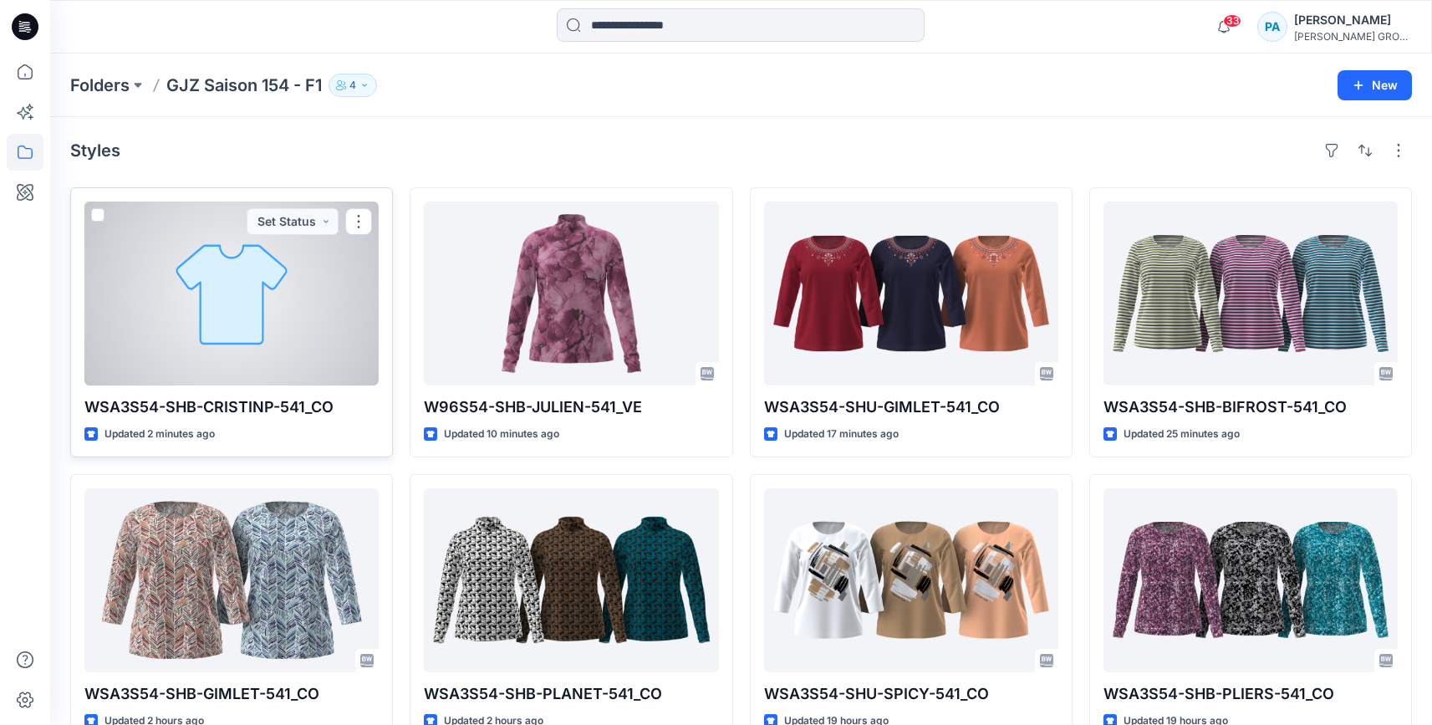
click at [296, 408] on p "WSA3S54-SHB-CRISTINP-541_CO" at bounding box center [231, 406] width 294 height 23
click at [213, 307] on div at bounding box center [231, 293] width 294 height 184
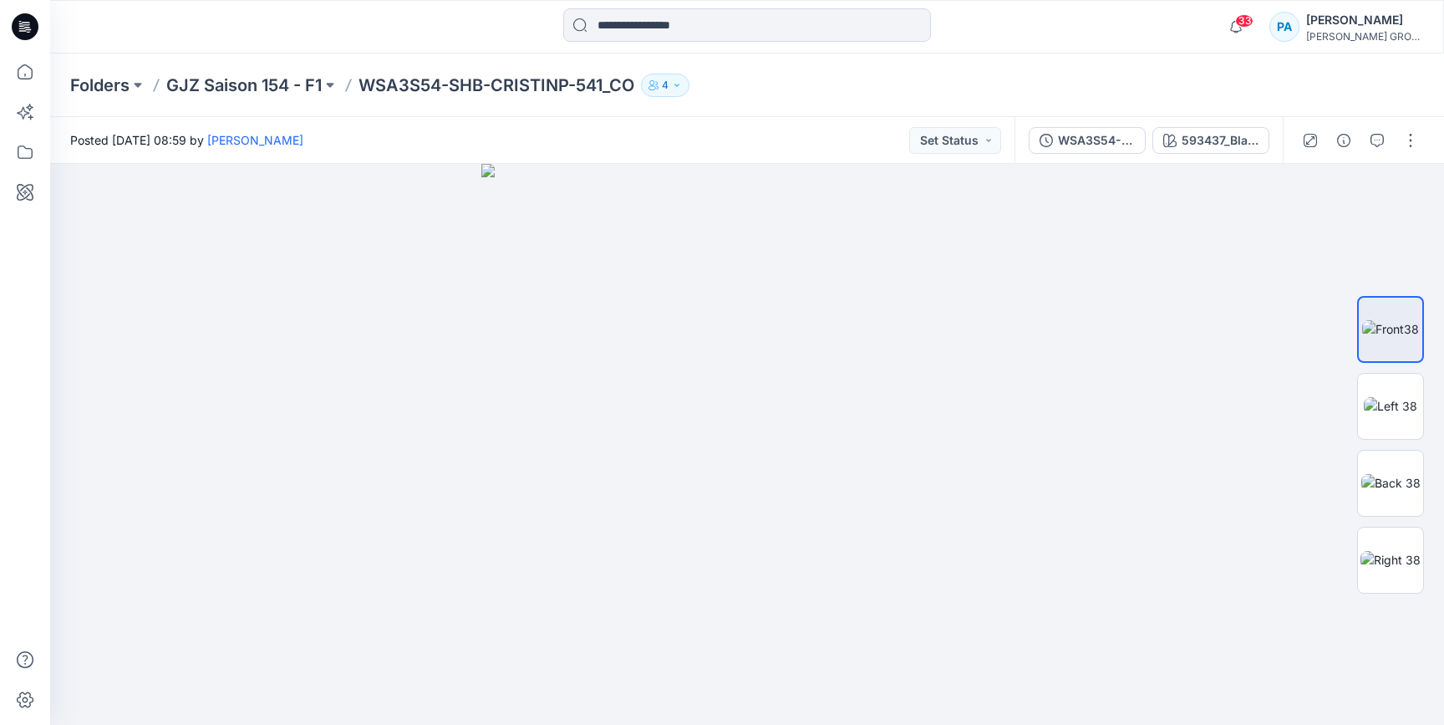
click at [1086, 155] on div at bounding box center [1360, 140] width 155 height 47
click at [1086, 148] on button "button" at bounding box center [1410, 140] width 27 height 27
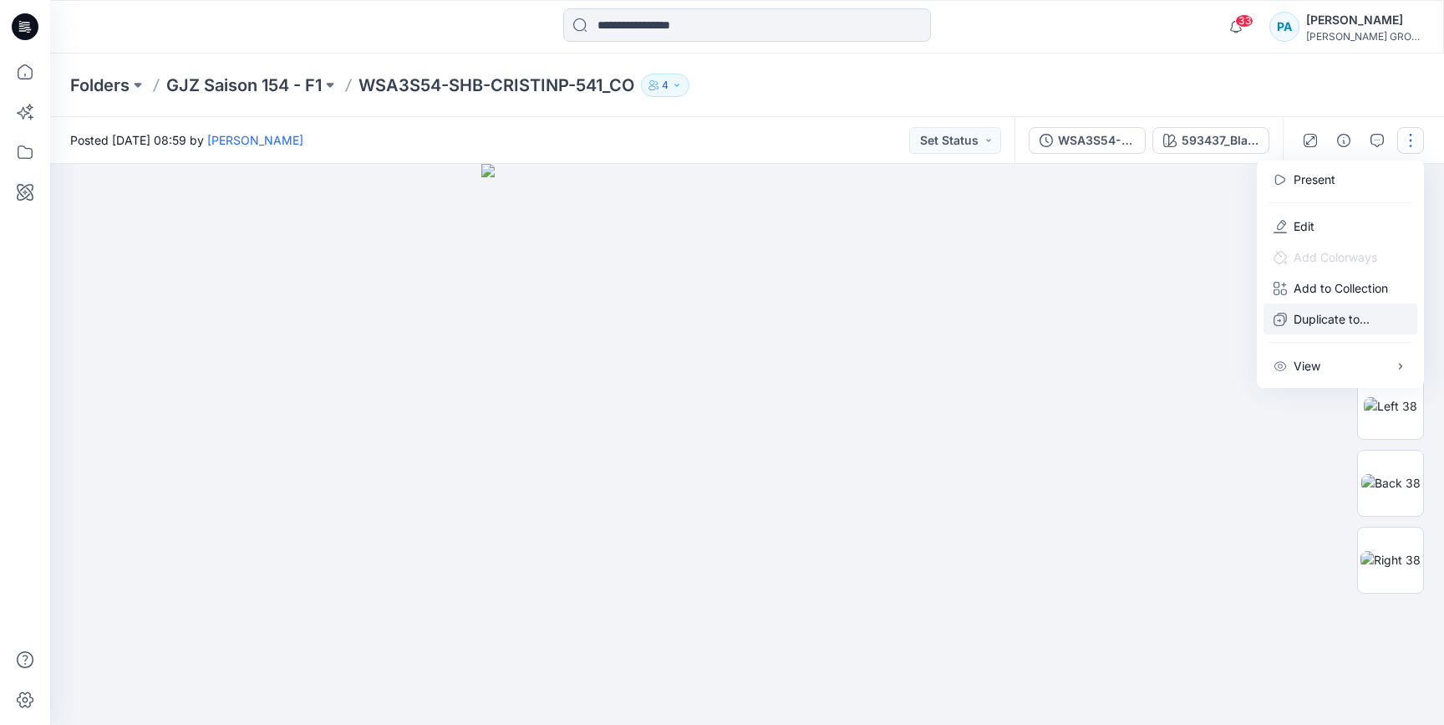
click at [1086, 327] on p "Duplicate to..." at bounding box center [1332, 319] width 76 height 18
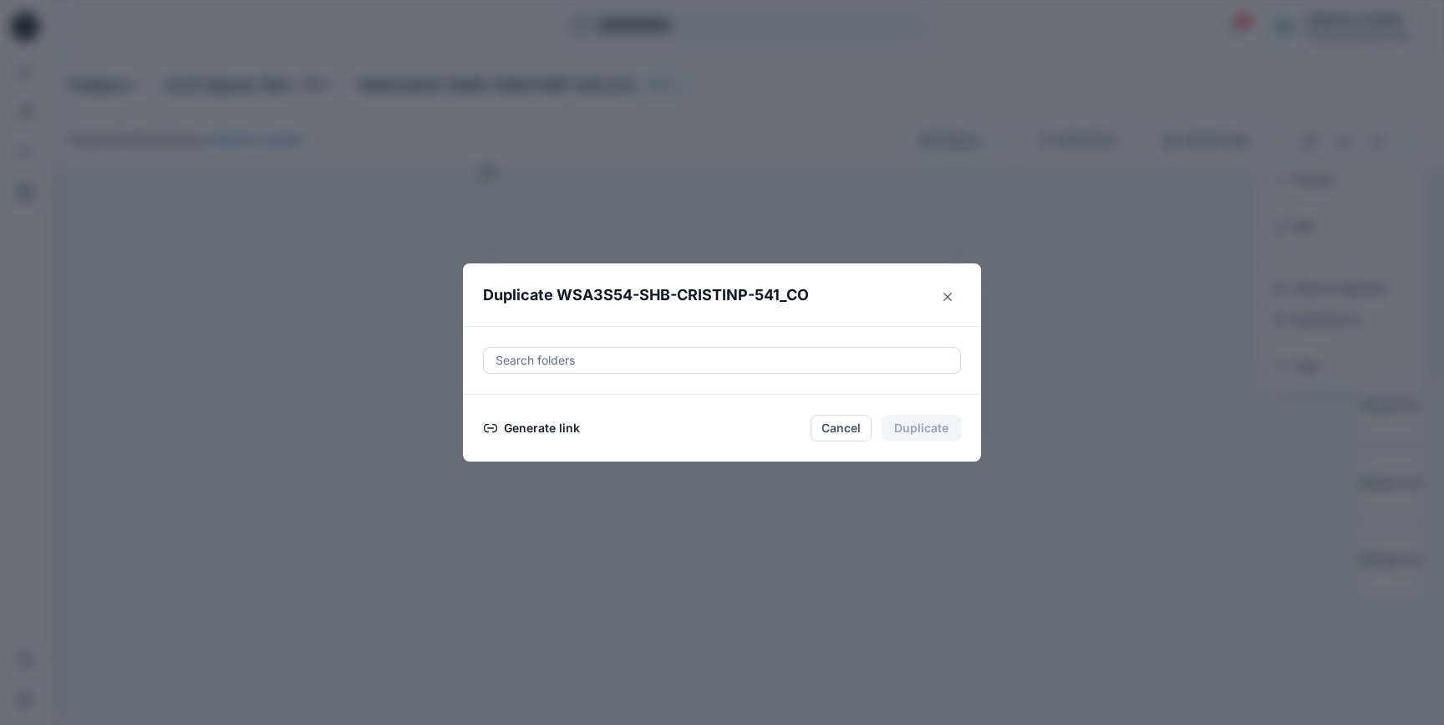
click at [504, 434] on button "Generate link" at bounding box center [532, 428] width 98 height 20
click at [517, 428] on button "Copy link" at bounding box center [521, 428] width 76 height 20
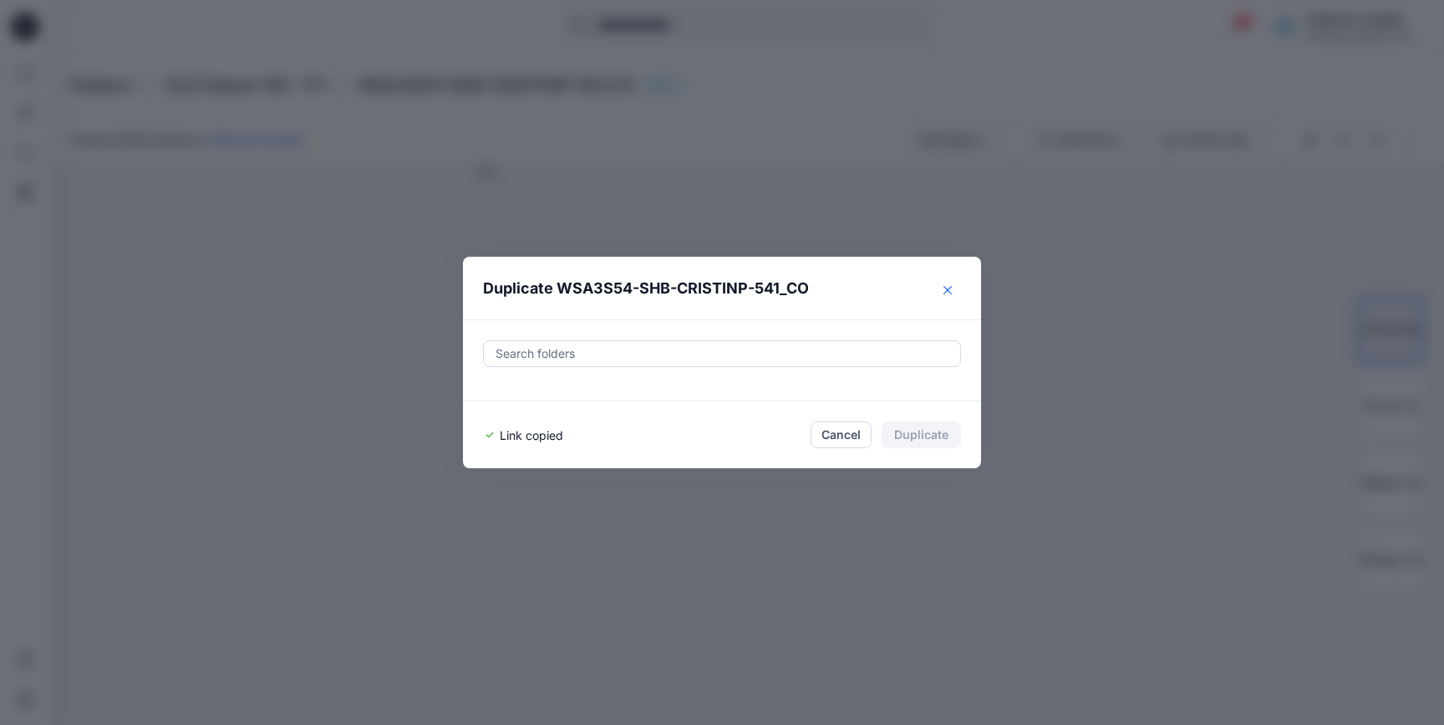
click at [944, 292] on icon "Close" at bounding box center [947, 290] width 8 height 8
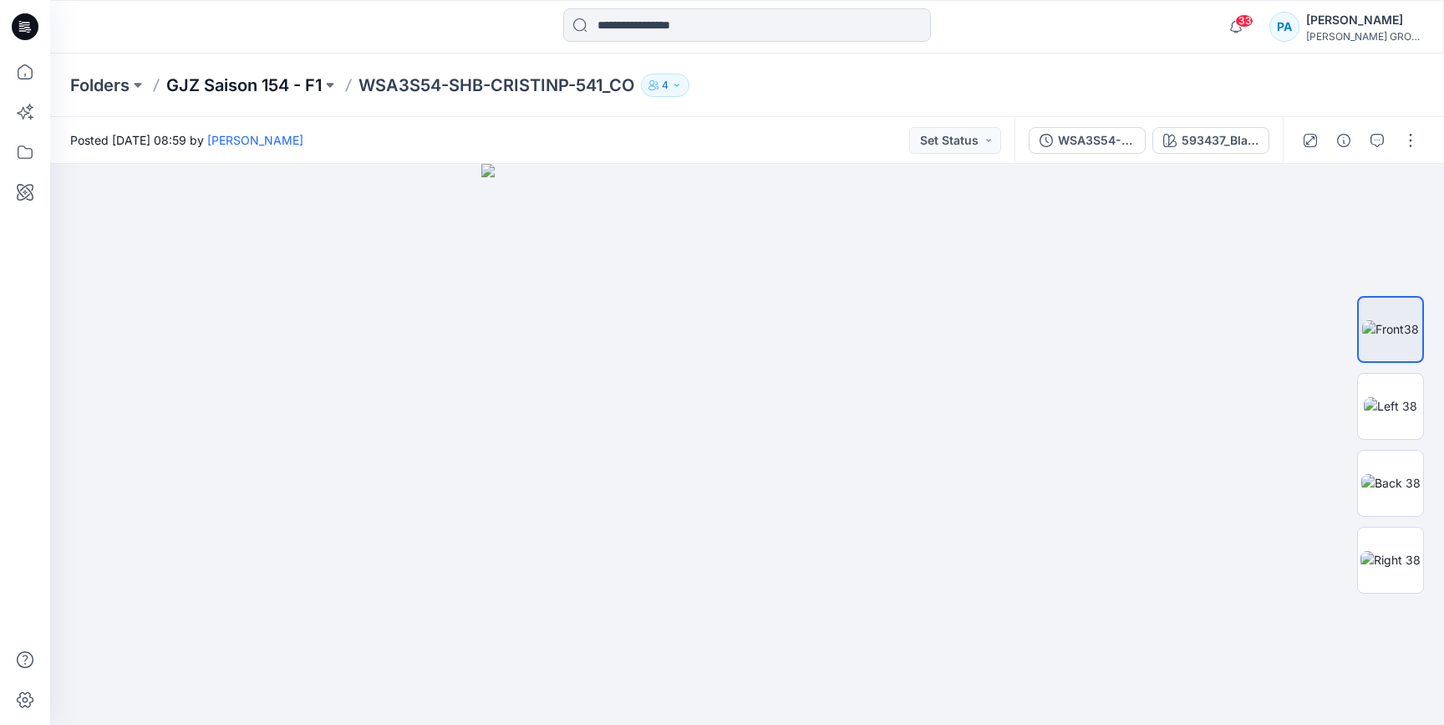
click at [284, 84] on p "GJZ Saison 154 - F1" at bounding box center [243, 85] width 155 height 23
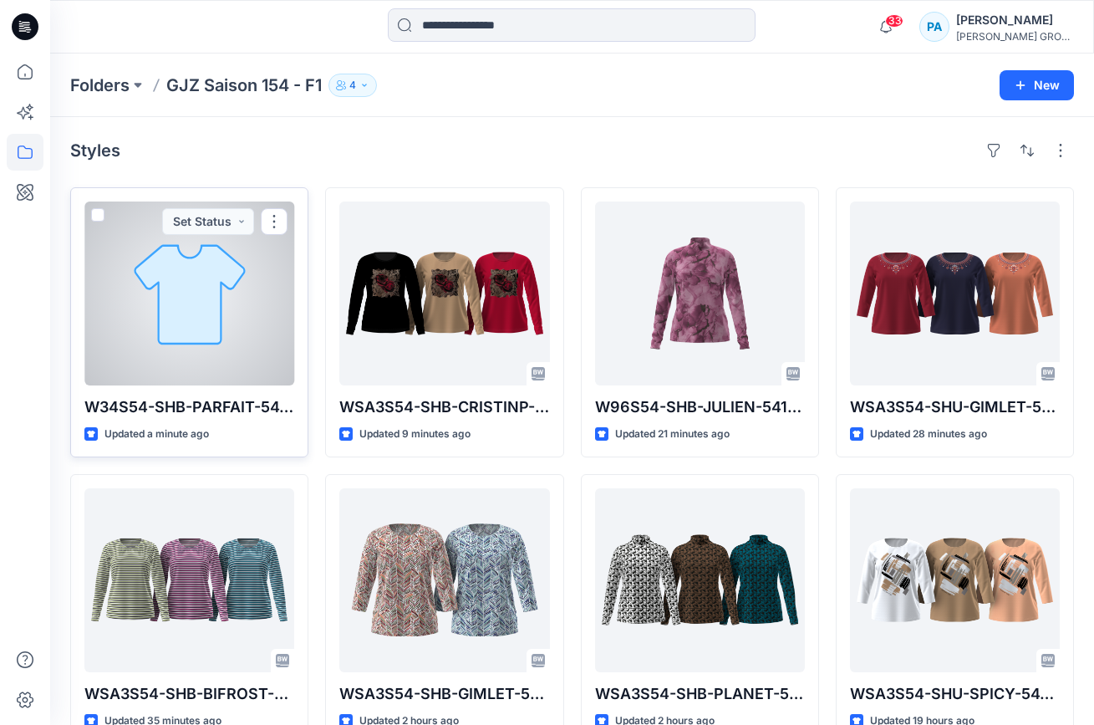
click at [189, 347] on div at bounding box center [189, 293] width 210 height 184
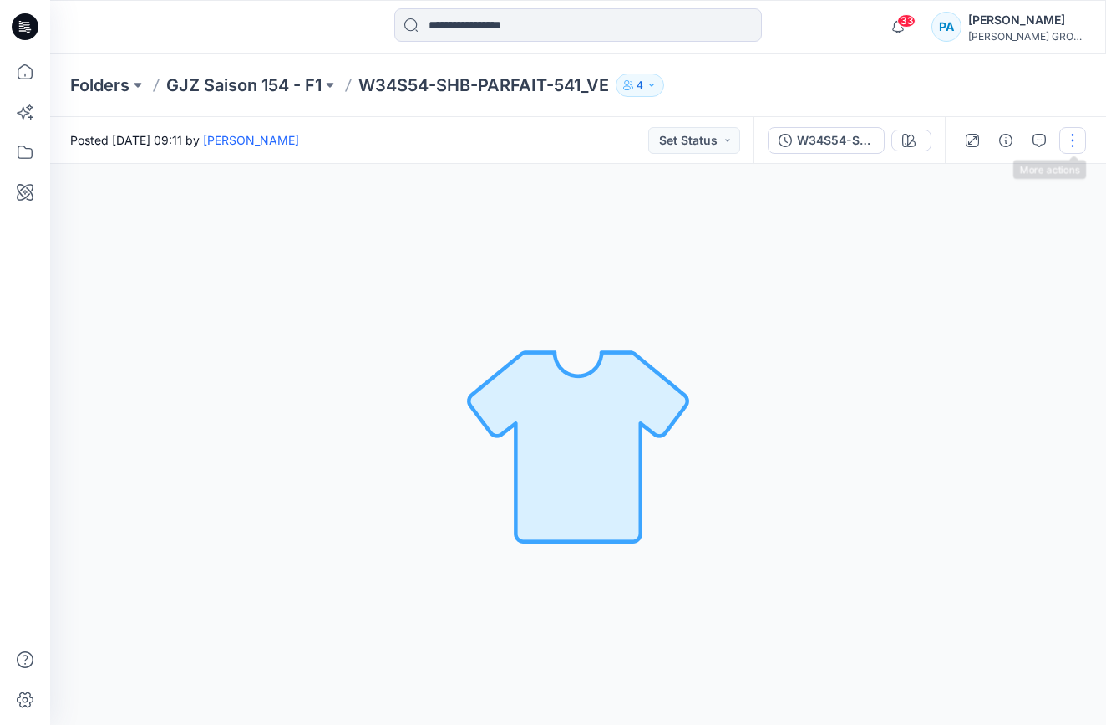
click at [1071, 146] on button "button" at bounding box center [1073, 140] width 27 height 27
click at [989, 328] on button "Duplicate to..." at bounding box center [1003, 318] width 154 height 31
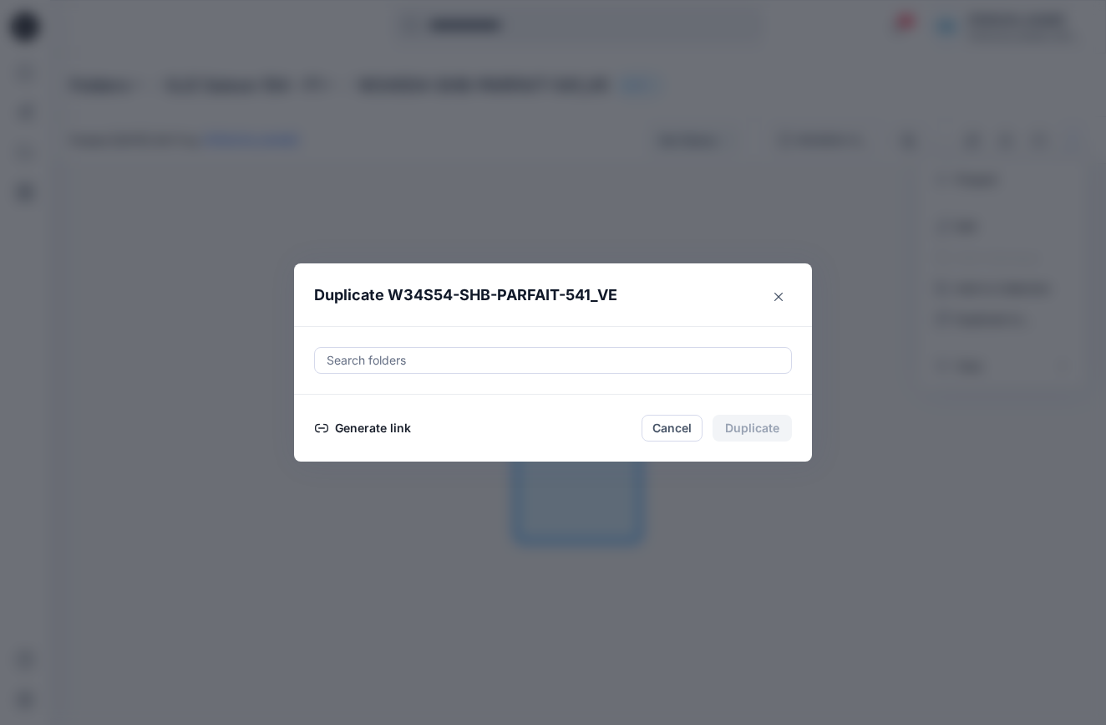
click at [358, 425] on button "Generate link" at bounding box center [363, 428] width 98 height 20
click at [346, 428] on button "Copy link" at bounding box center [352, 428] width 76 height 20
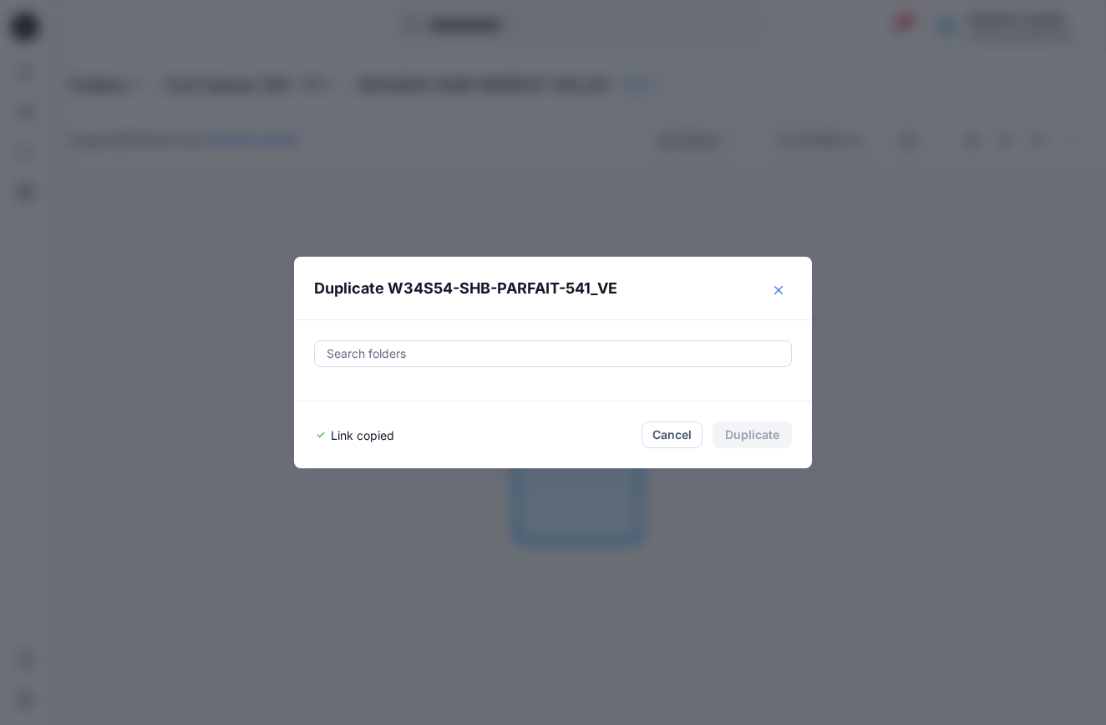
click at [782, 285] on button "Close" at bounding box center [778, 290] width 27 height 27
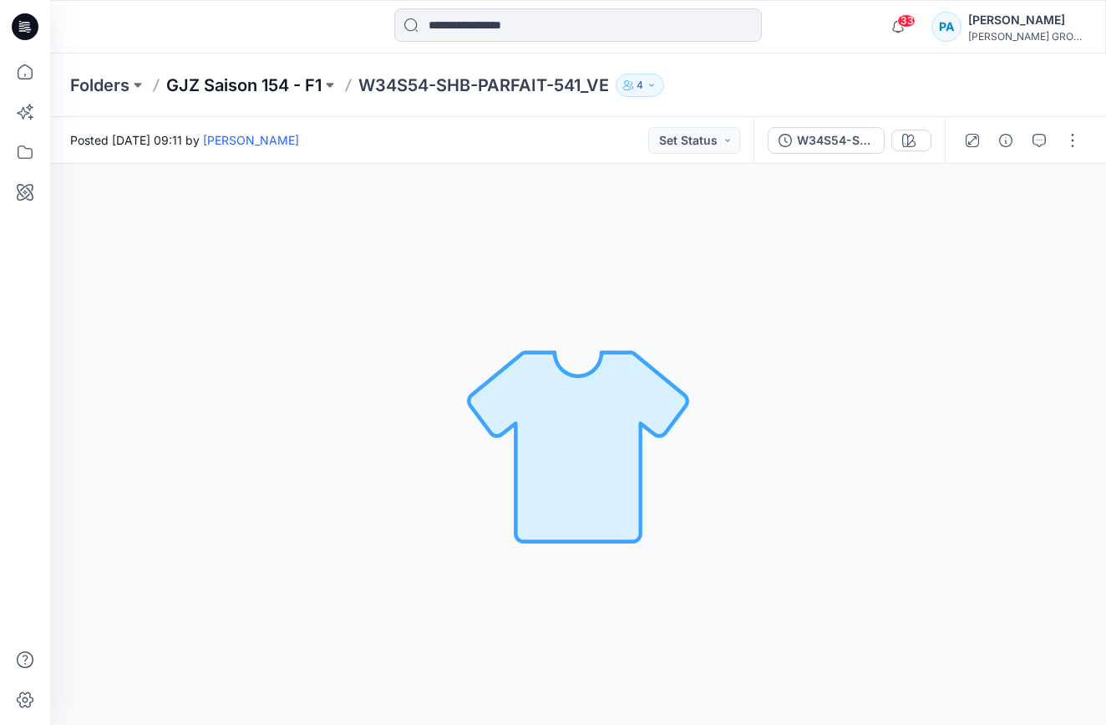
click at [242, 87] on p "GJZ Saison 154 - F1" at bounding box center [243, 85] width 155 height 23
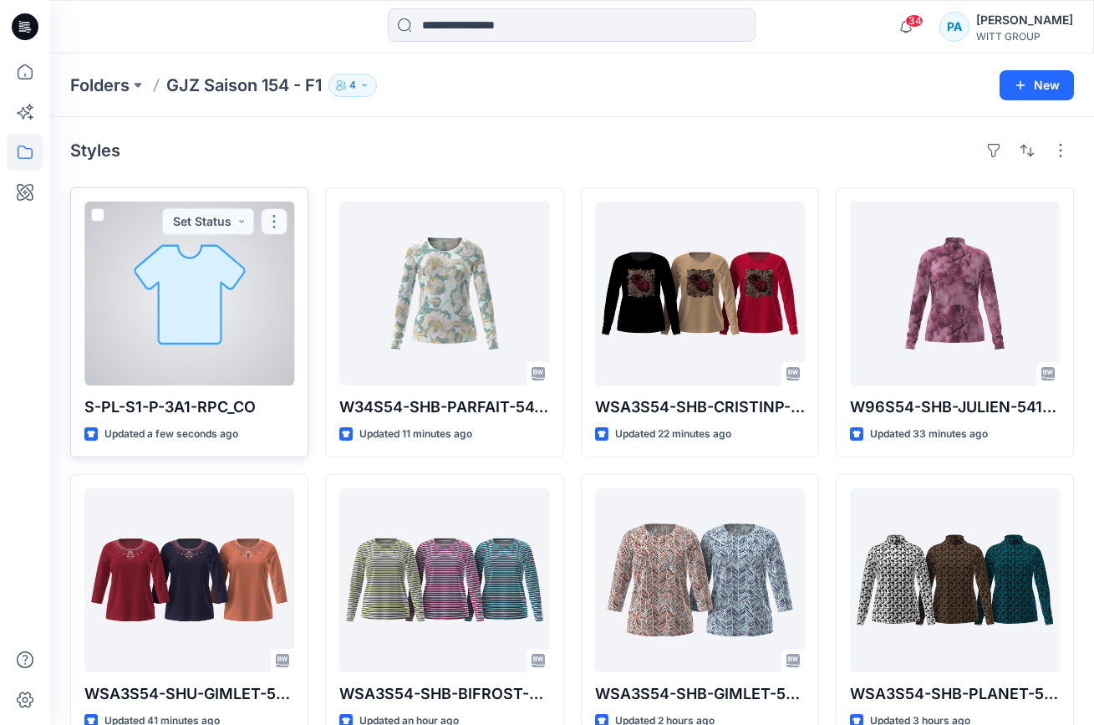
click at [269, 221] on button "button" at bounding box center [274, 221] width 27 height 27
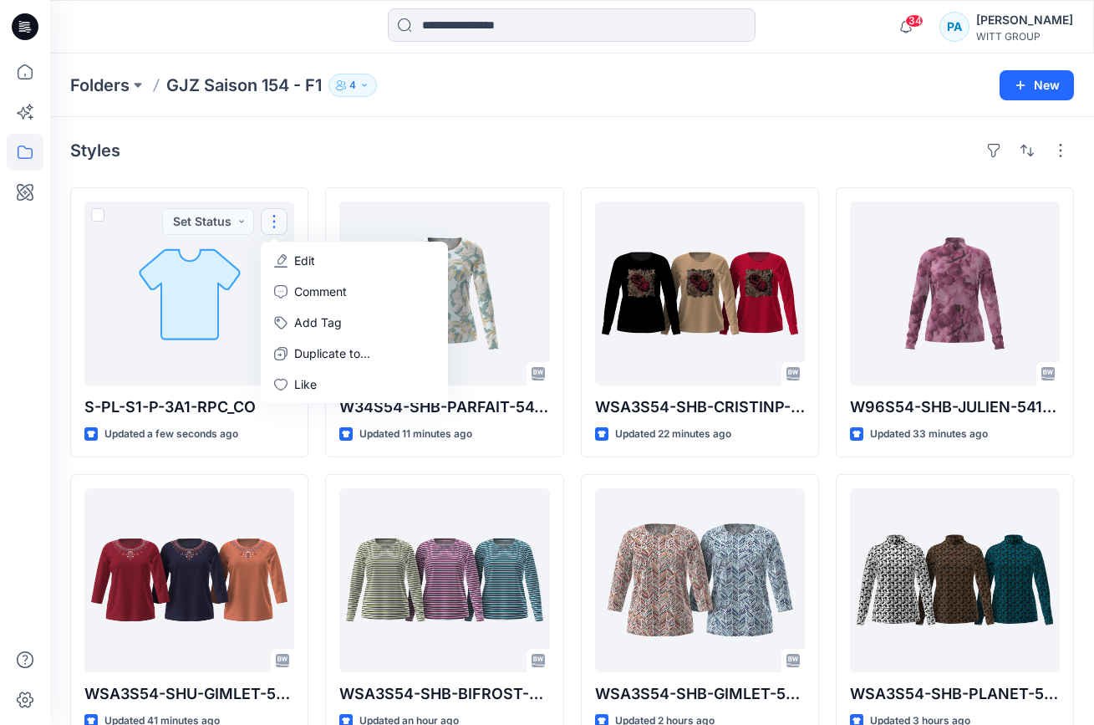
click at [515, 145] on div "Styles" at bounding box center [572, 150] width 1004 height 27
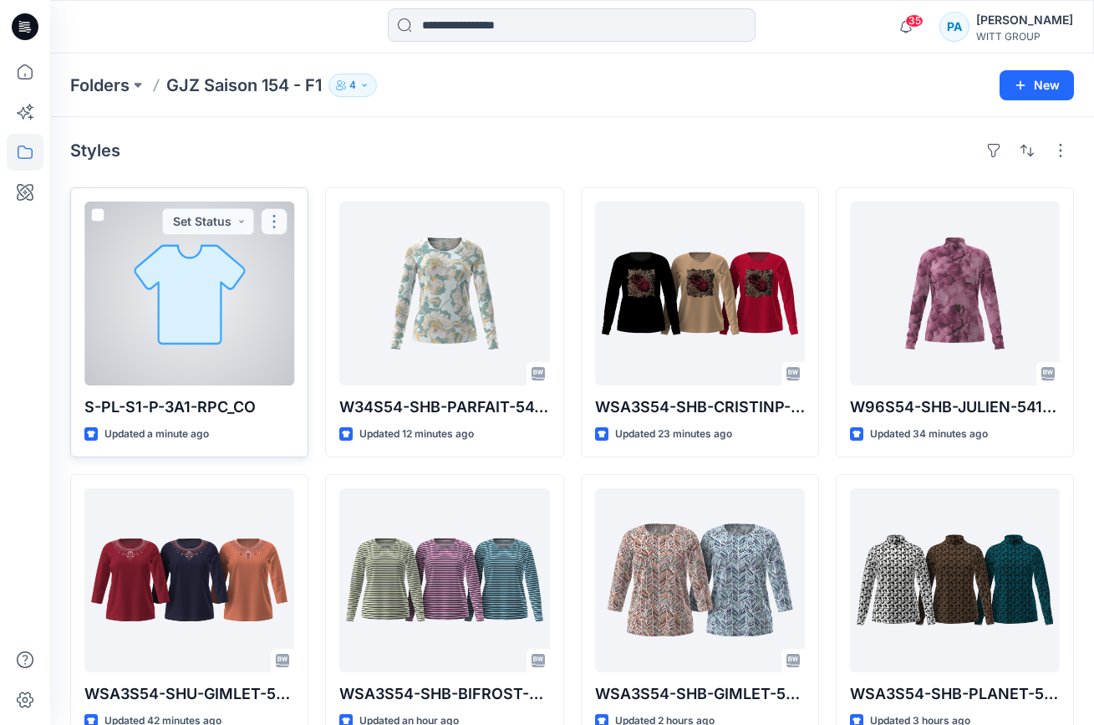
click at [274, 218] on button "button" at bounding box center [274, 221] width 27 height 27
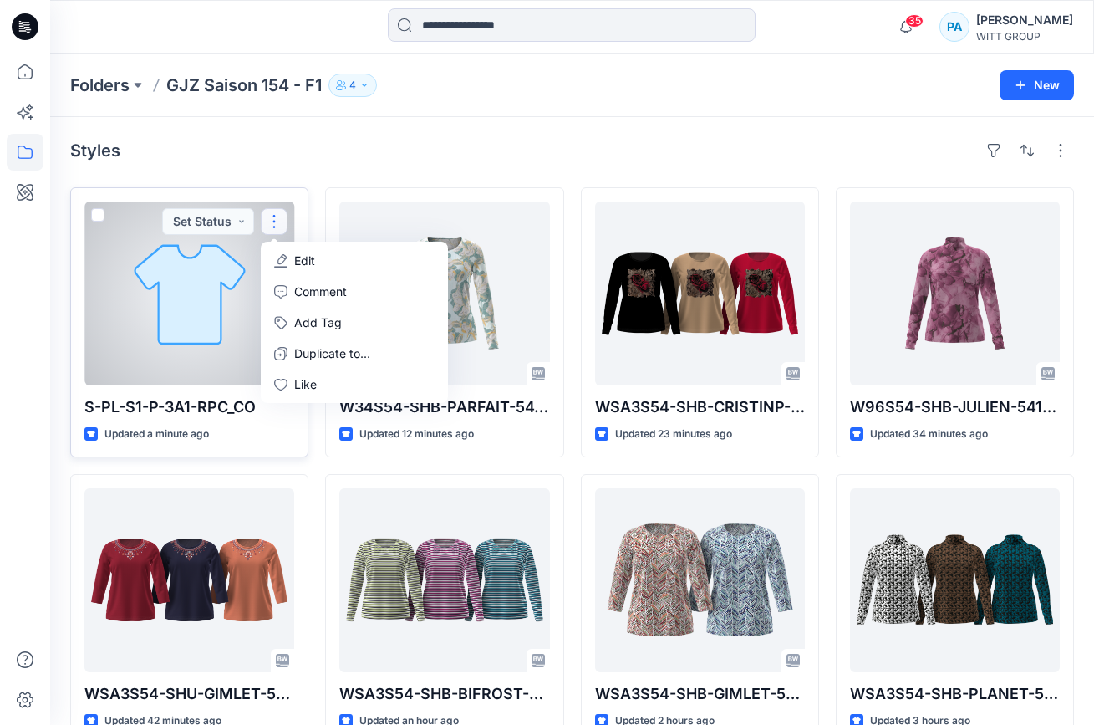
click at [312, 273] on button "Edit" at bounding box center [354, 260] width 181 height 31
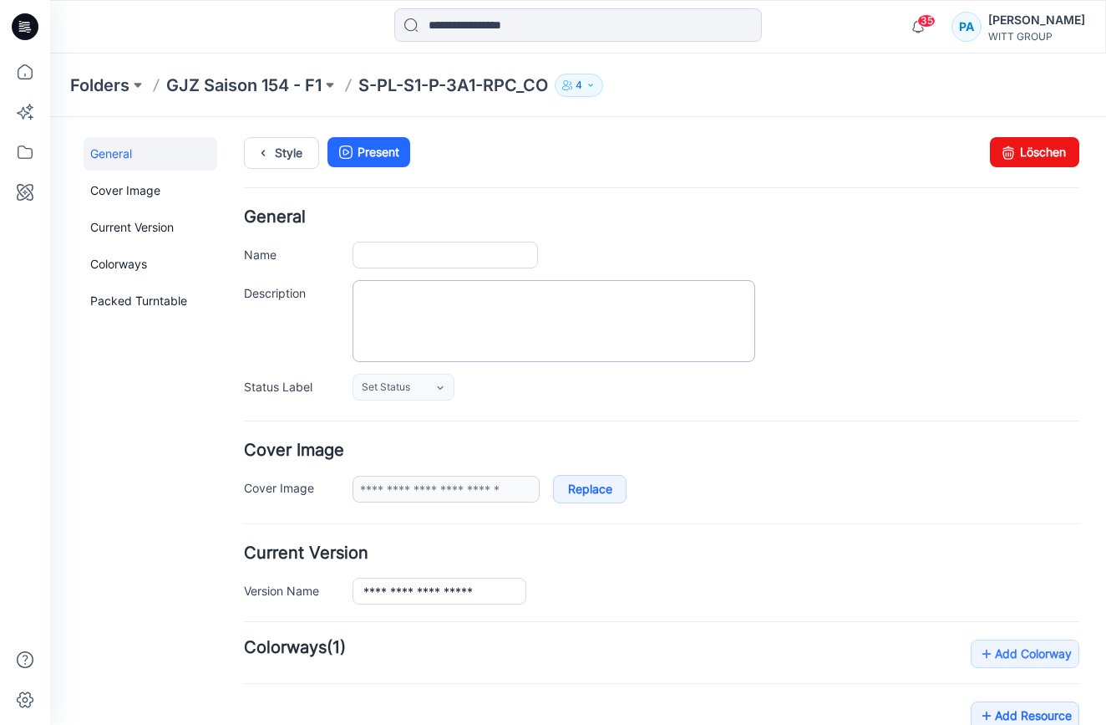
type input "**********"
click at [1045, 149] on link "Löschen" at bounding box center [1034, 152] width 89 height 30
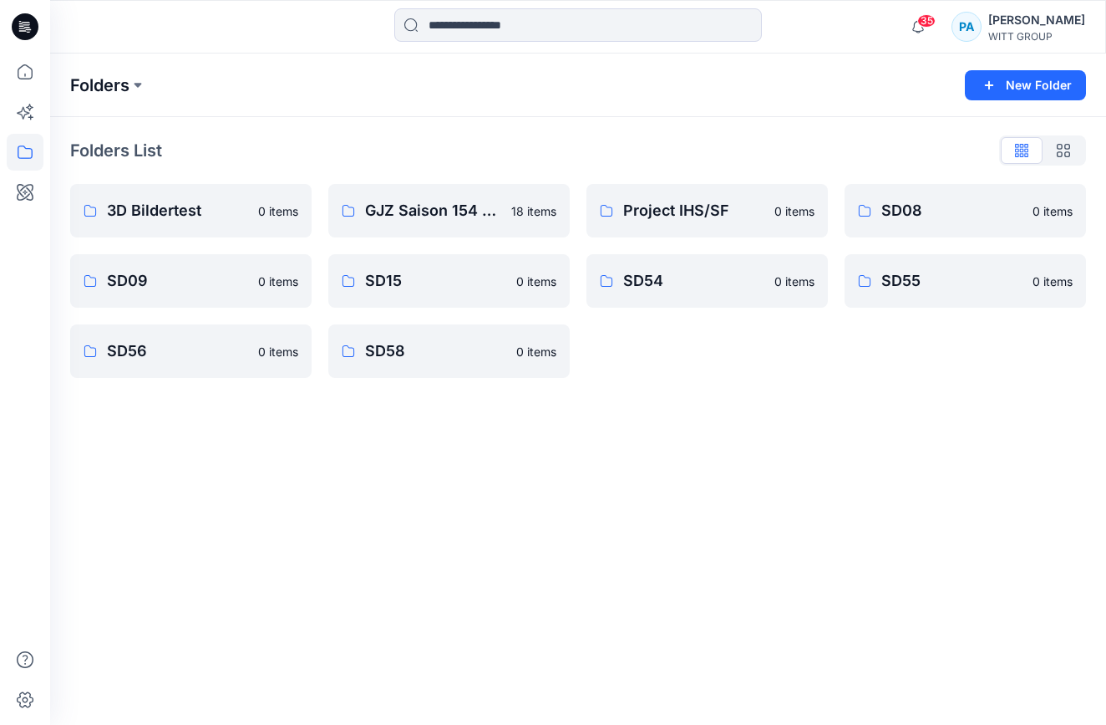
click at [86, 86] on p "Folders" at bounding box center [99, 85] width 59 height 23
click at [415, 211] on p "GJZ Saison 154 - F1" at bounding box center [433, 210] width 136 height 23
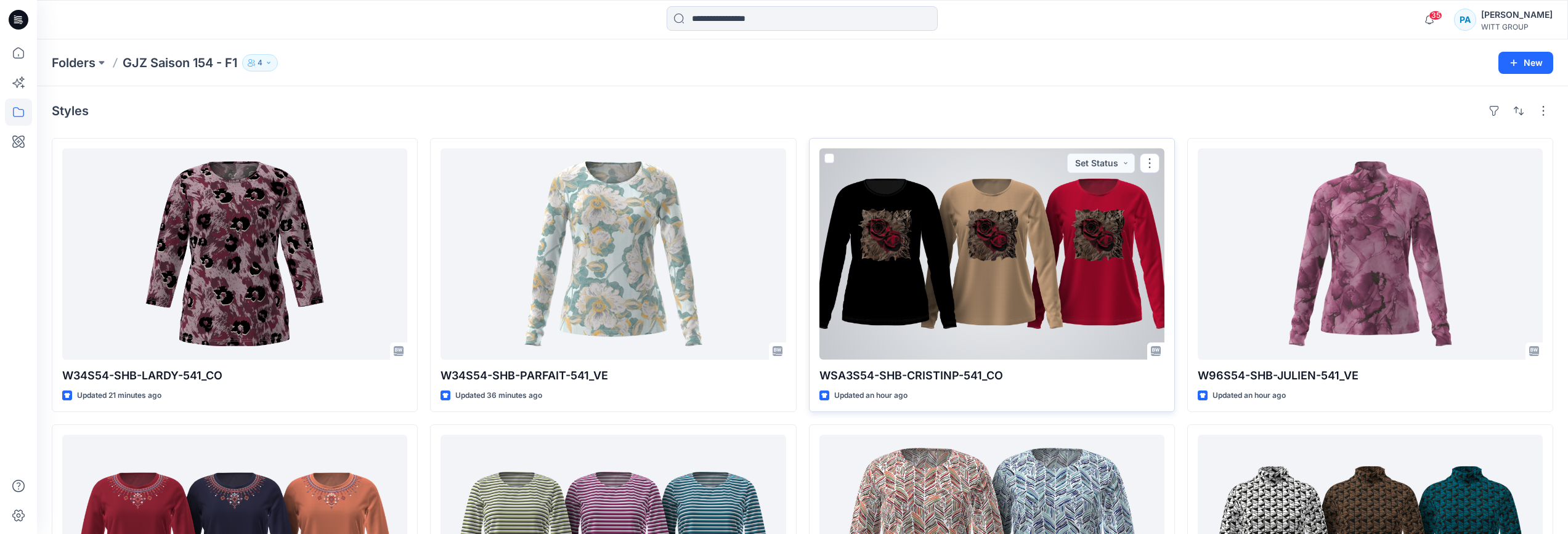
click at [806, 241] on div at bounding box center [992, 253] width 345 height 211
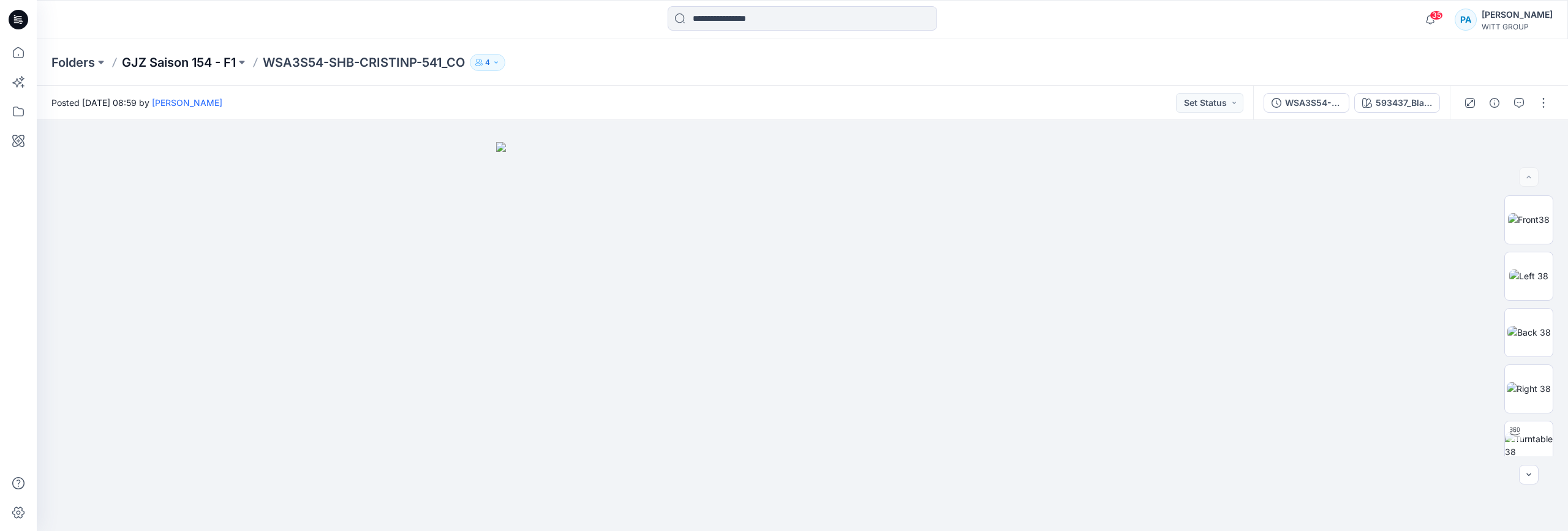
click at [173, 61] on p "GJZ Saison 154 - F1" at bounding box center [178, 62] width 114 height 17
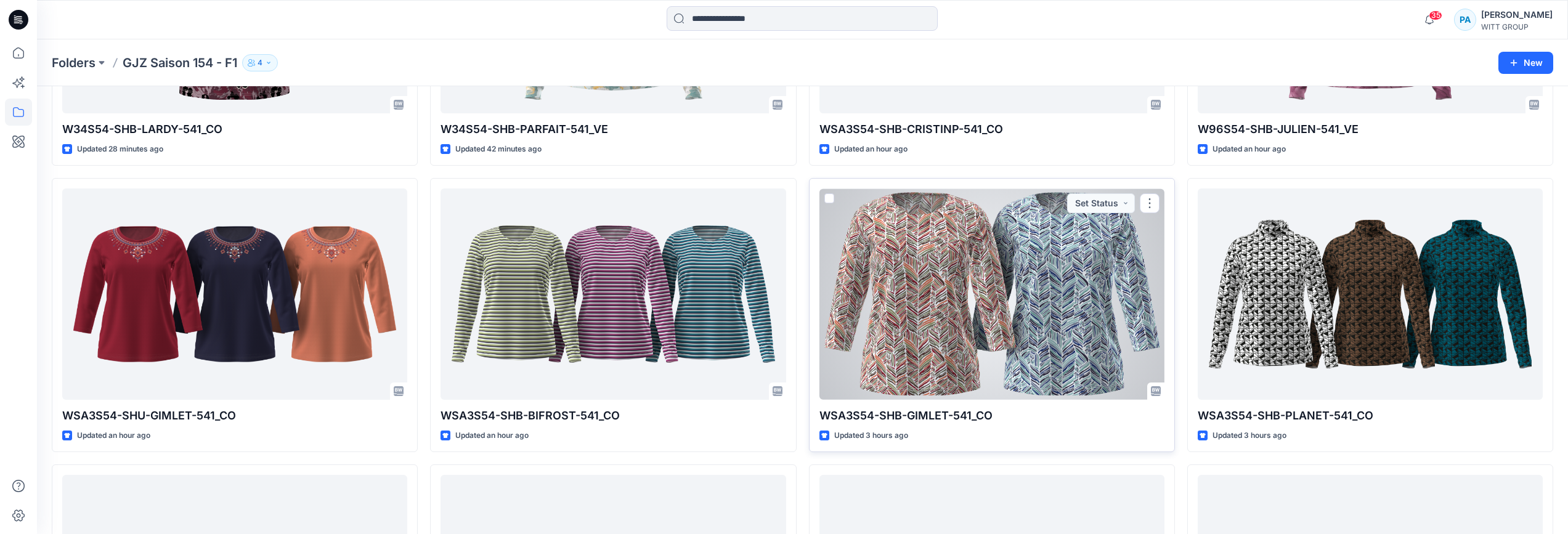
scroll to position [261, 0]
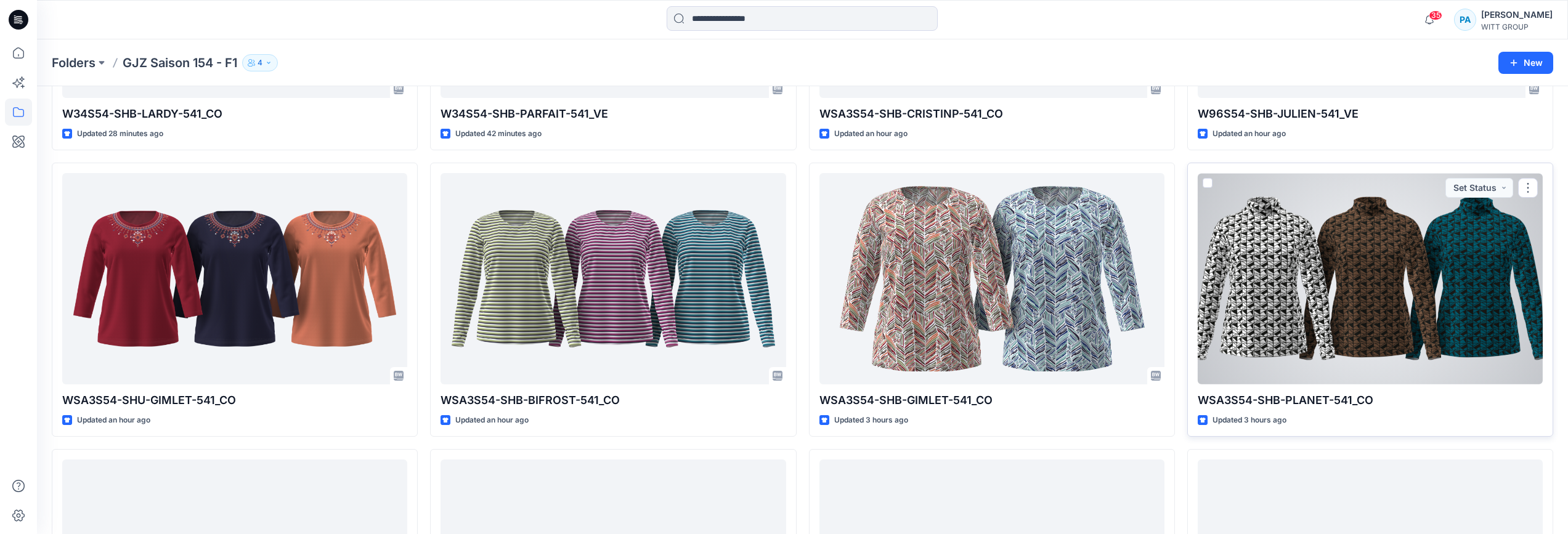
click at [806, 348] on div at bounding box center [1370, 278] width 345 height 211
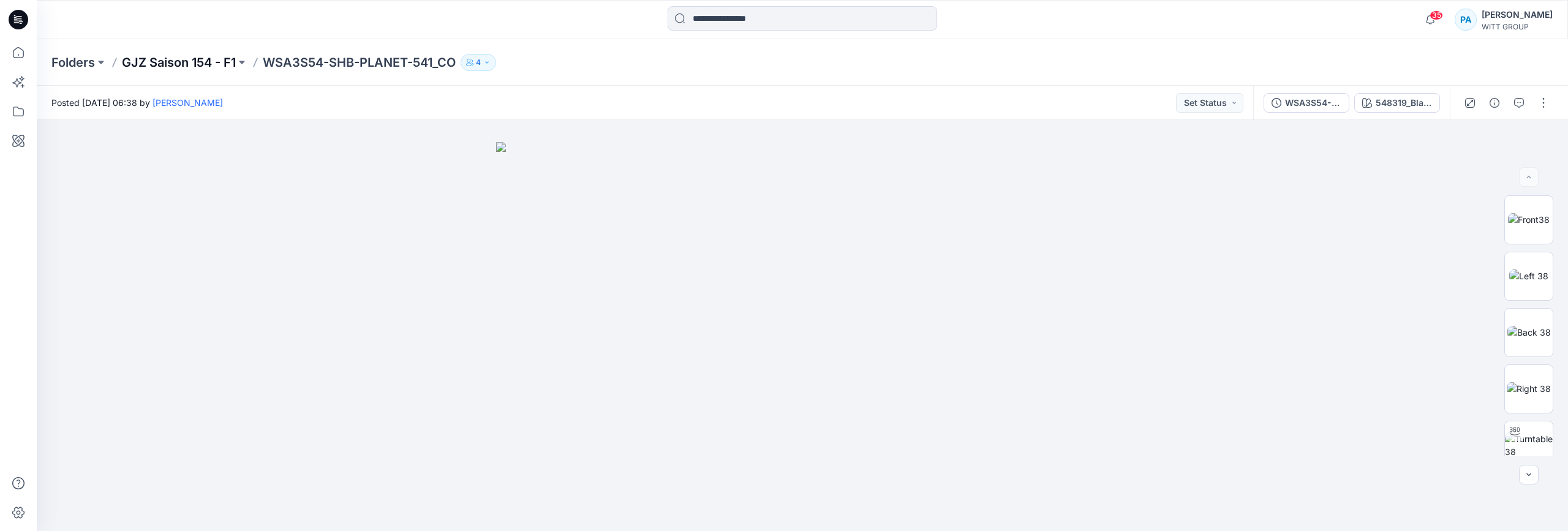
click at [199, 57] on p "GJZ Saison 154 - F1" at bounding box center [178, 62] width 114 height 17
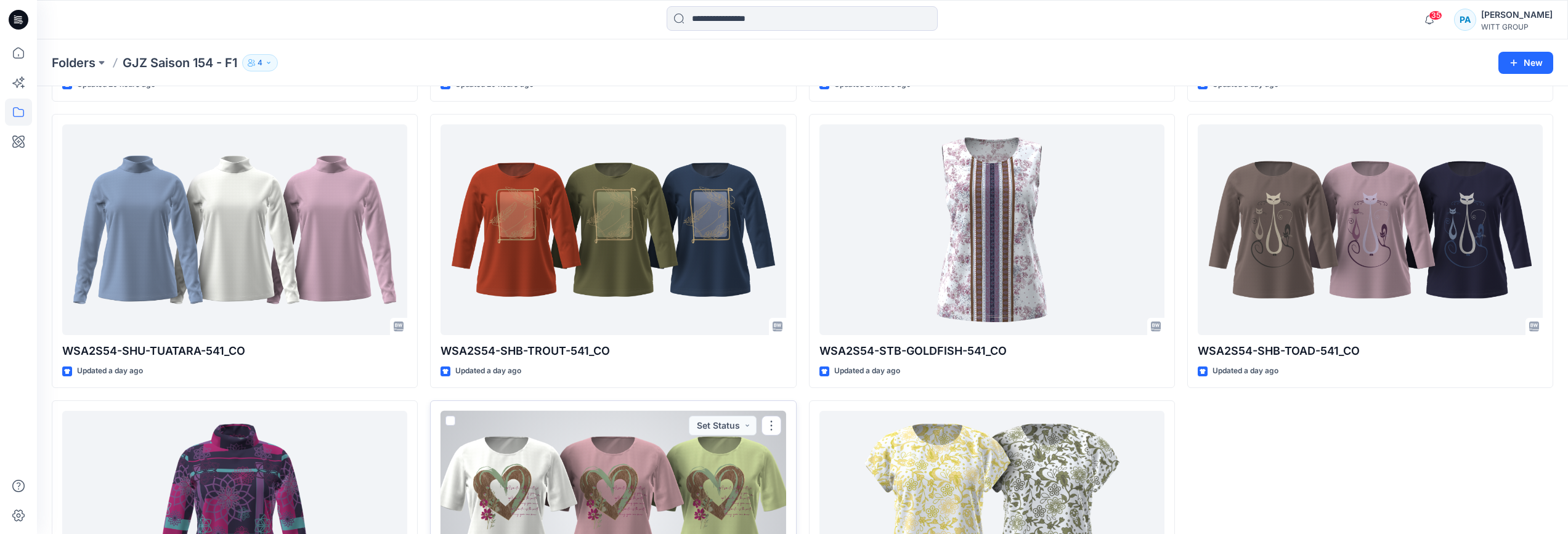
scroll to position [866, 0]
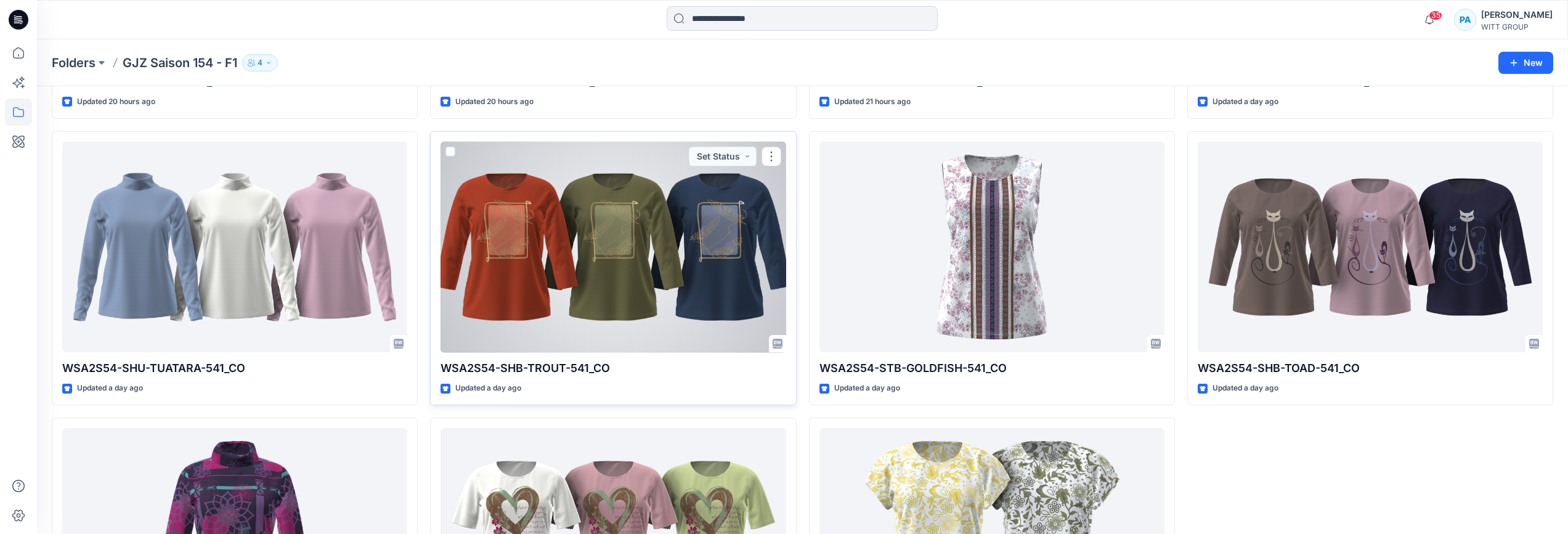
click at [642, 260] on div at bounding box center [613, 247] width 345 height 211
